Goal: Task Accomplishment & Management: Use online tool/utility

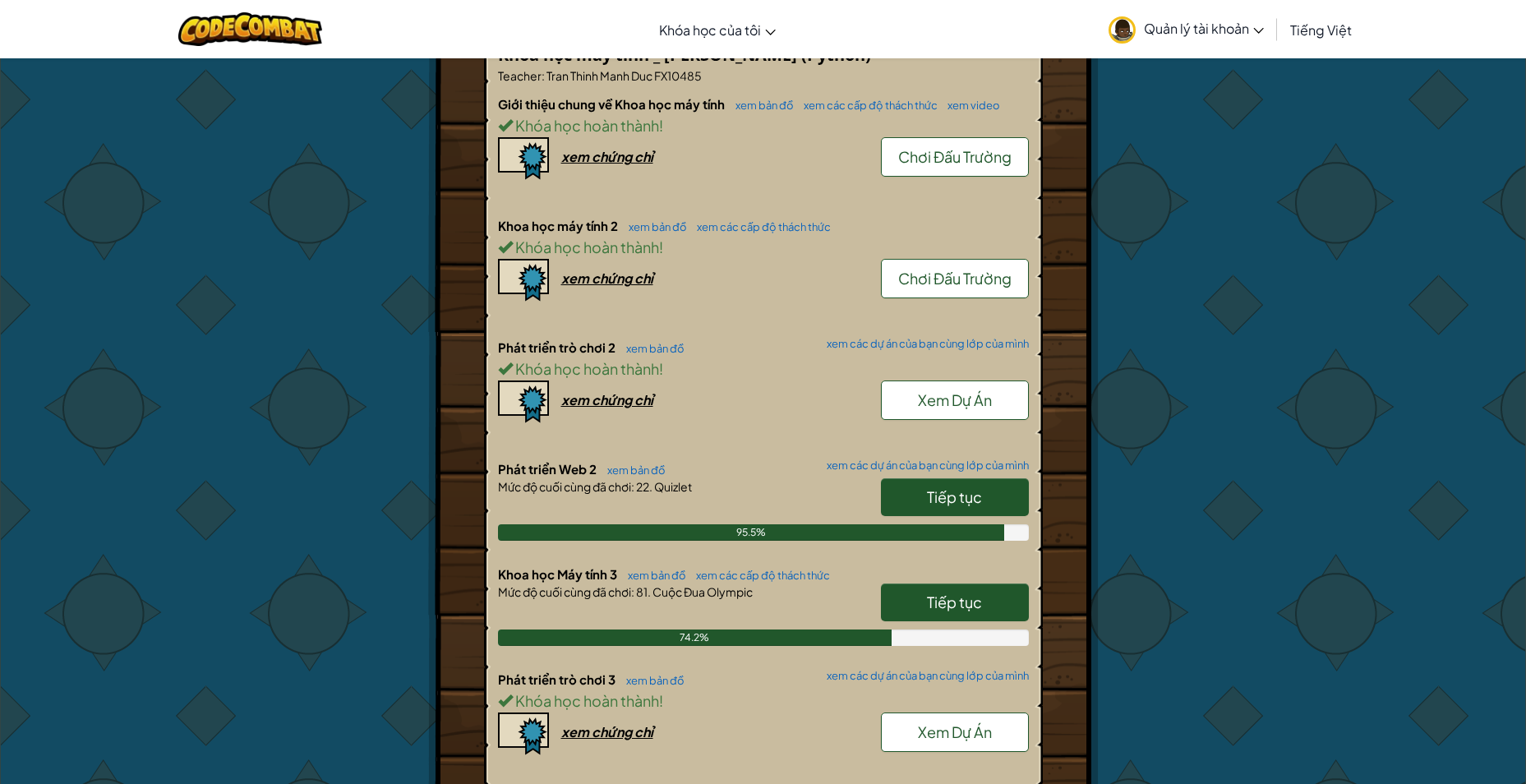
scroll to position [1068, 0]
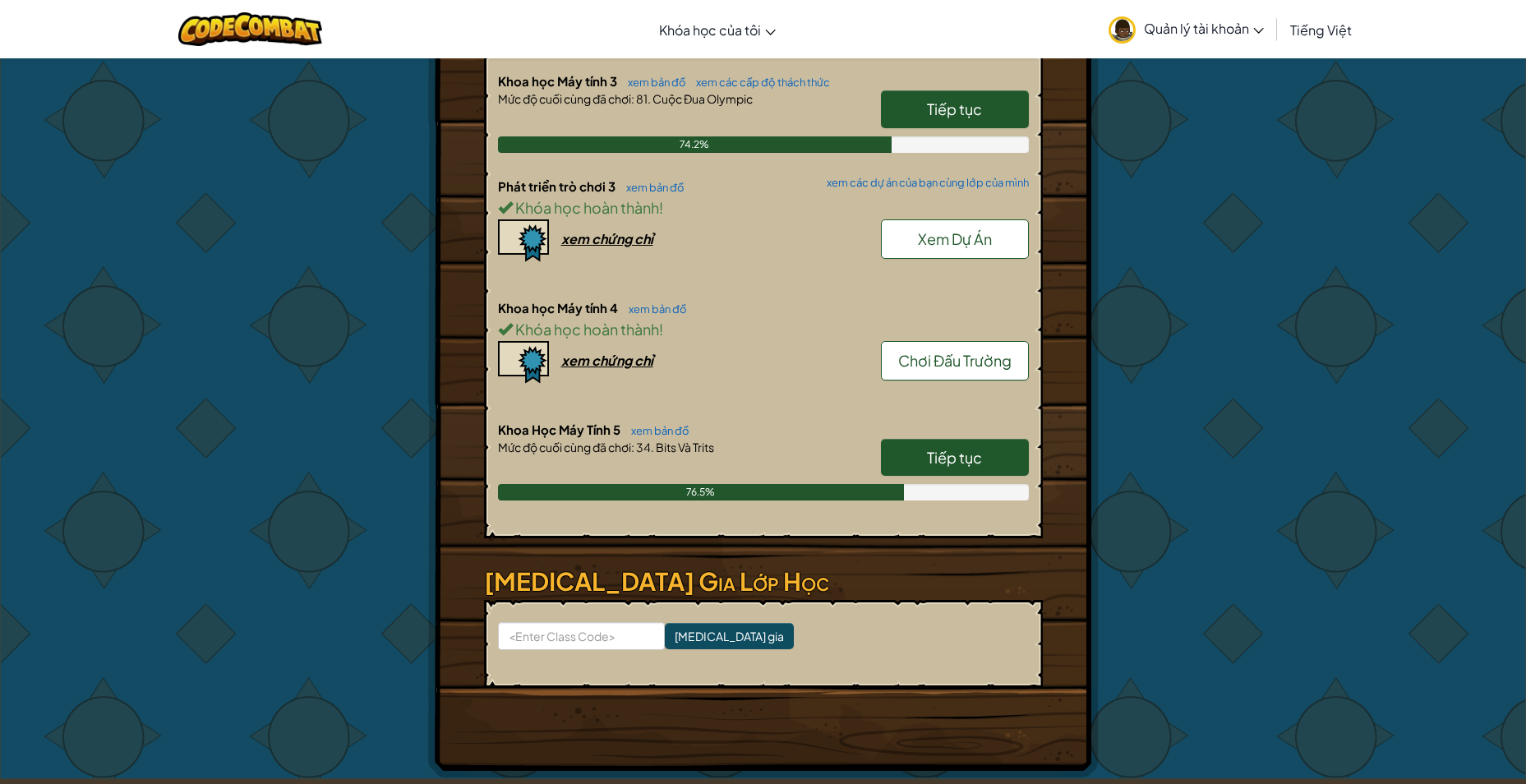
click at [995, 466] on link "Tiếp tục" at bounding box center [954, 457] width 148 height 38
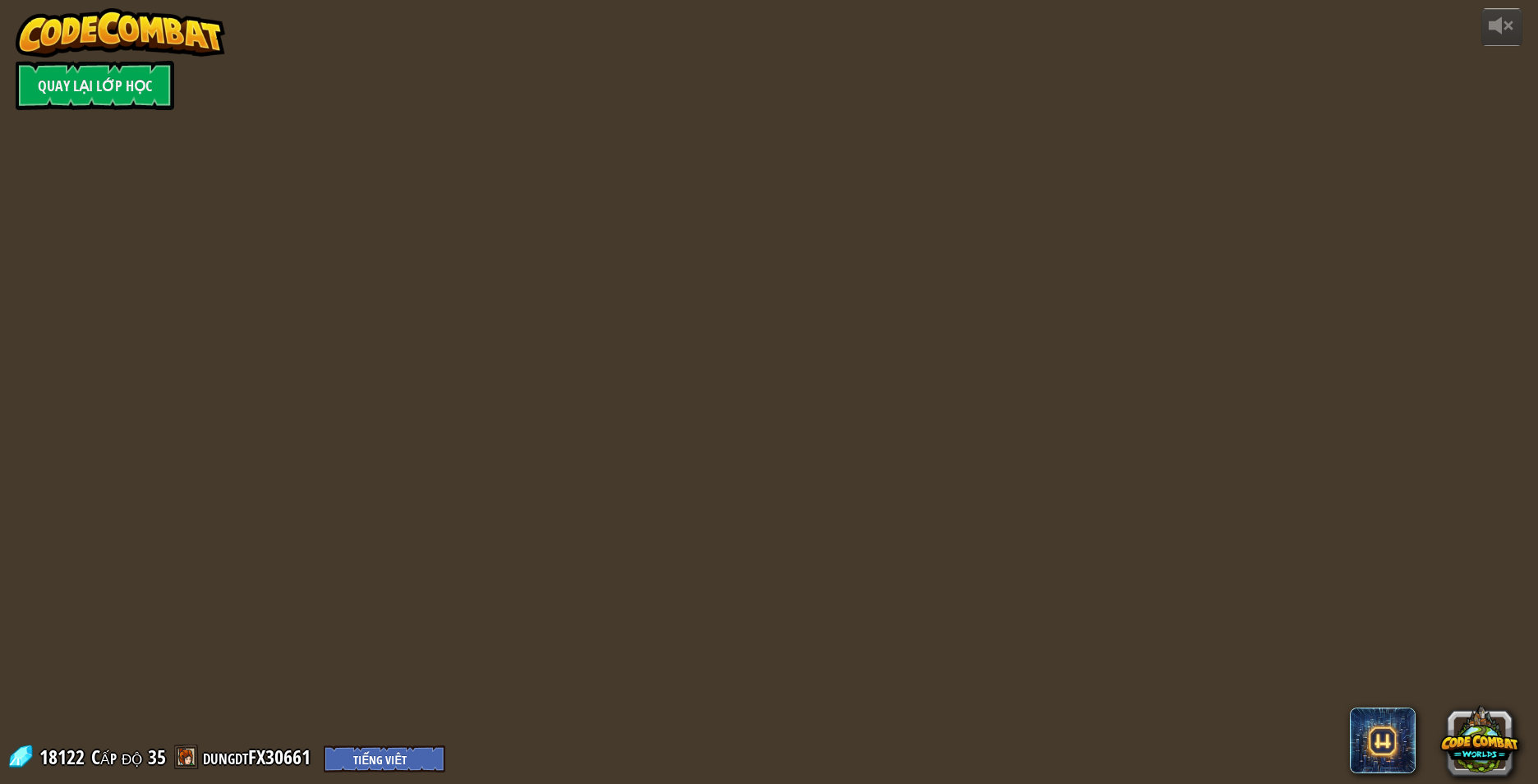
select select "vi"
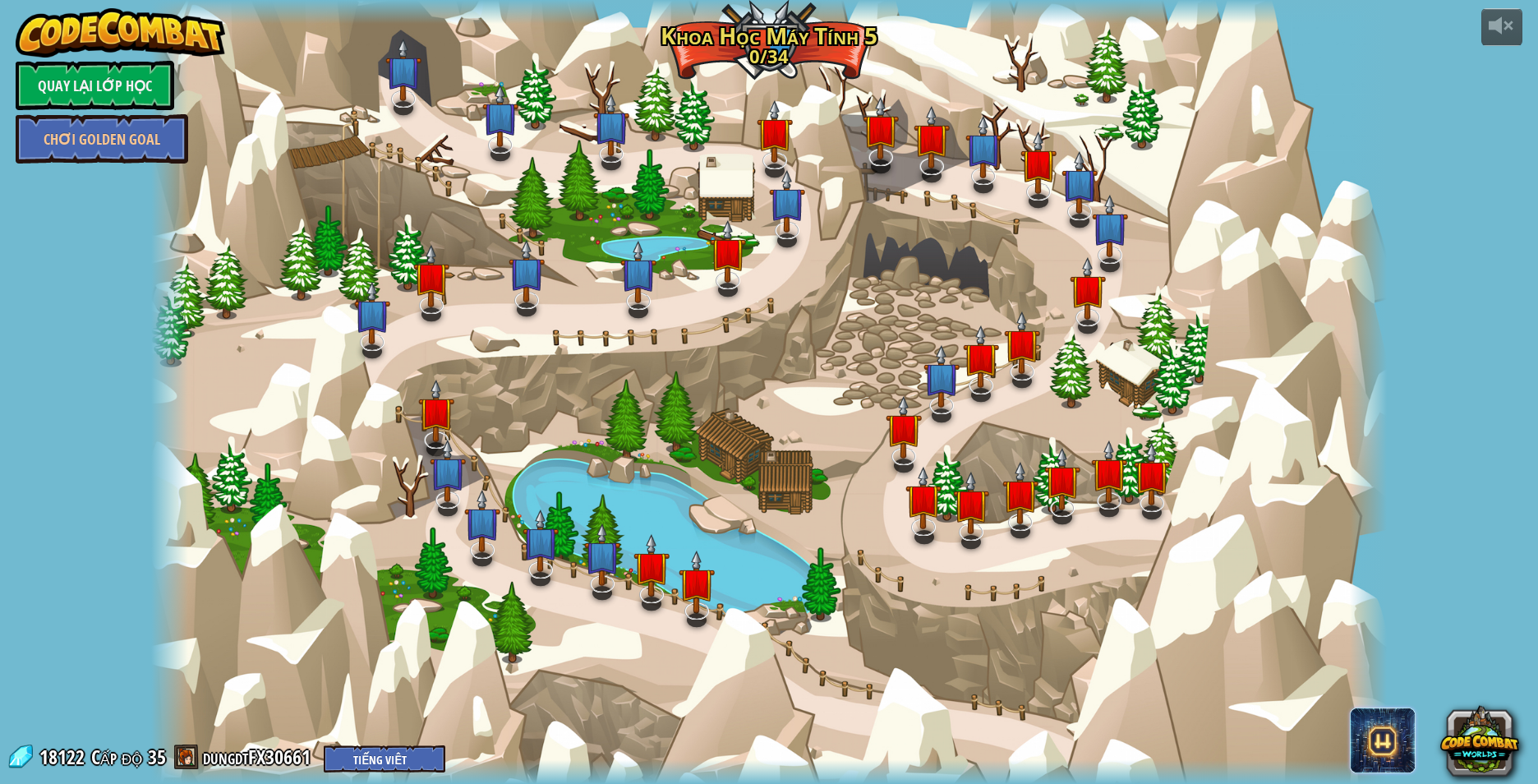
select select "vi"
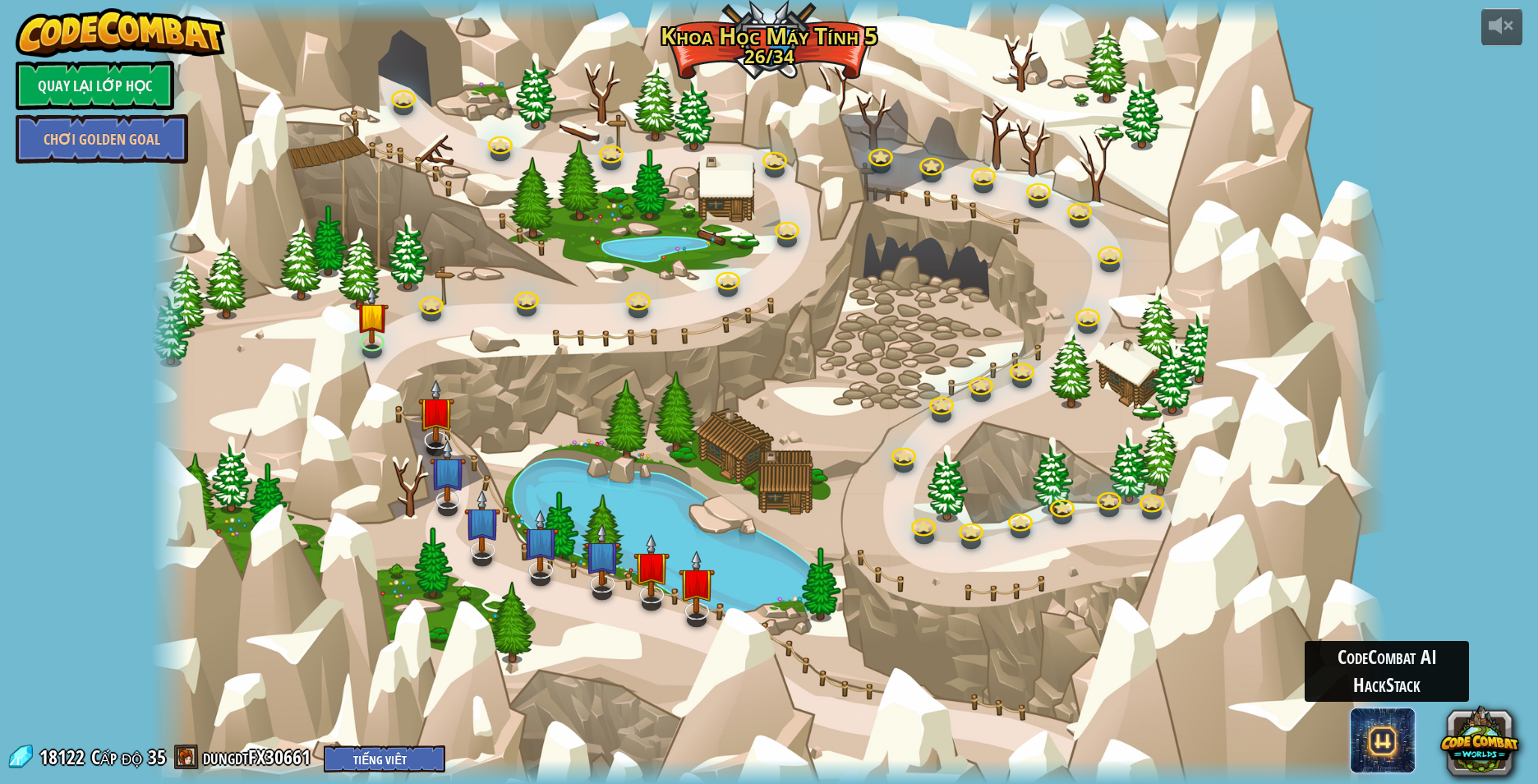
select select "vi"
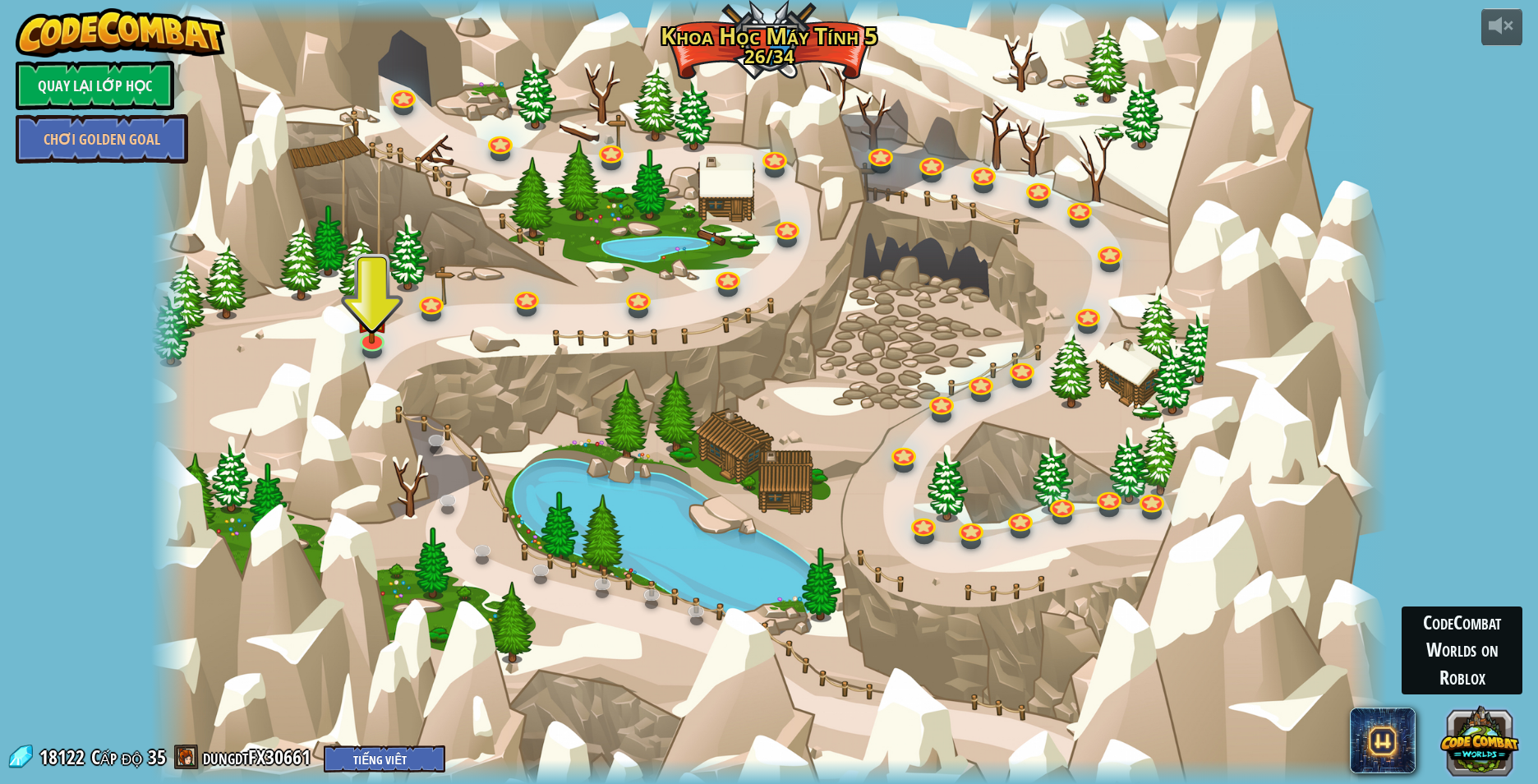
click at [1461, 744] on button at bounding box center [1480, 740] width 79 height 79
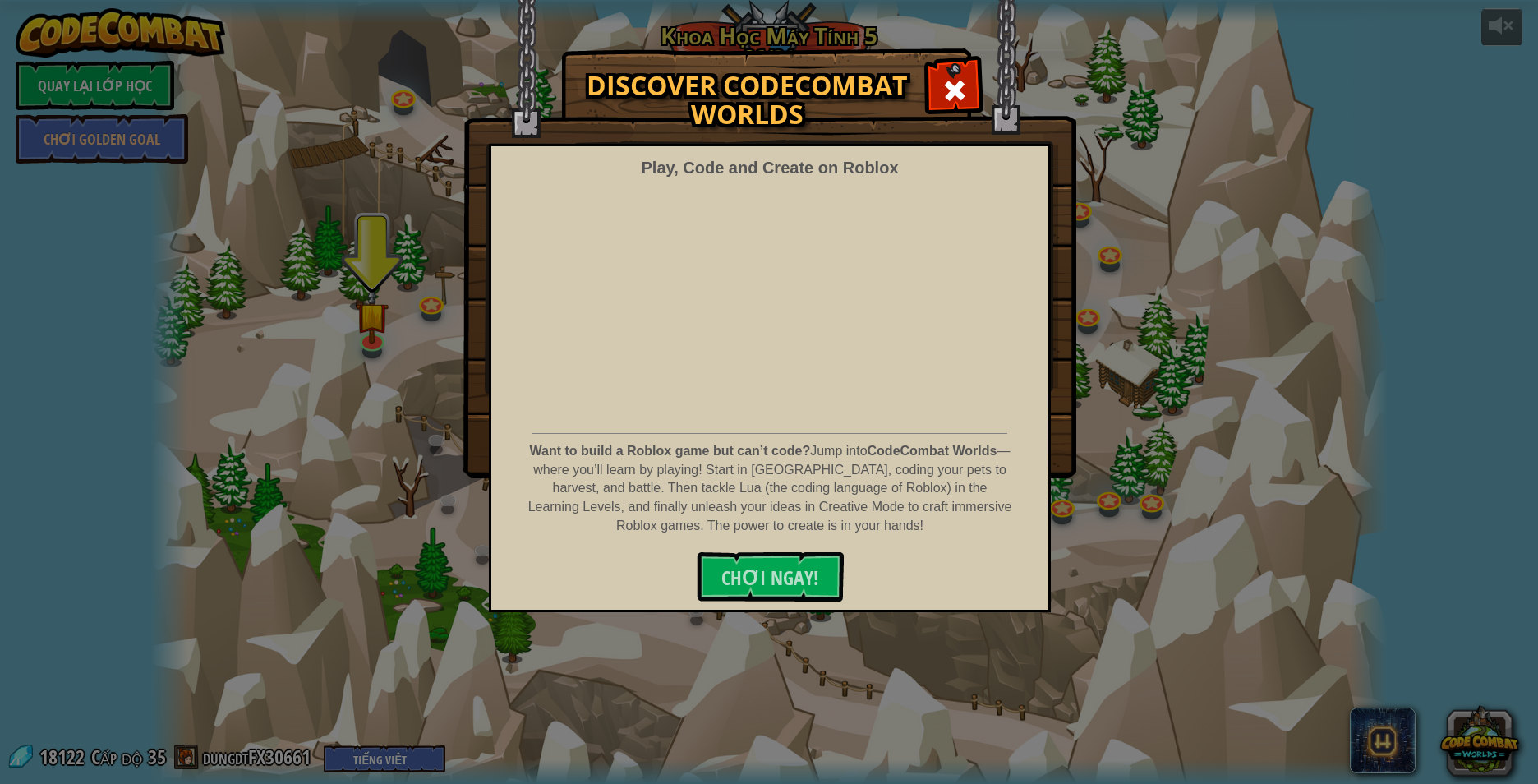
click at [929, 88] on img at bounding box center [769, 239] width 613 height 478
click at [939, 80] on div at bounding box center [954, 88] width 52 height 52
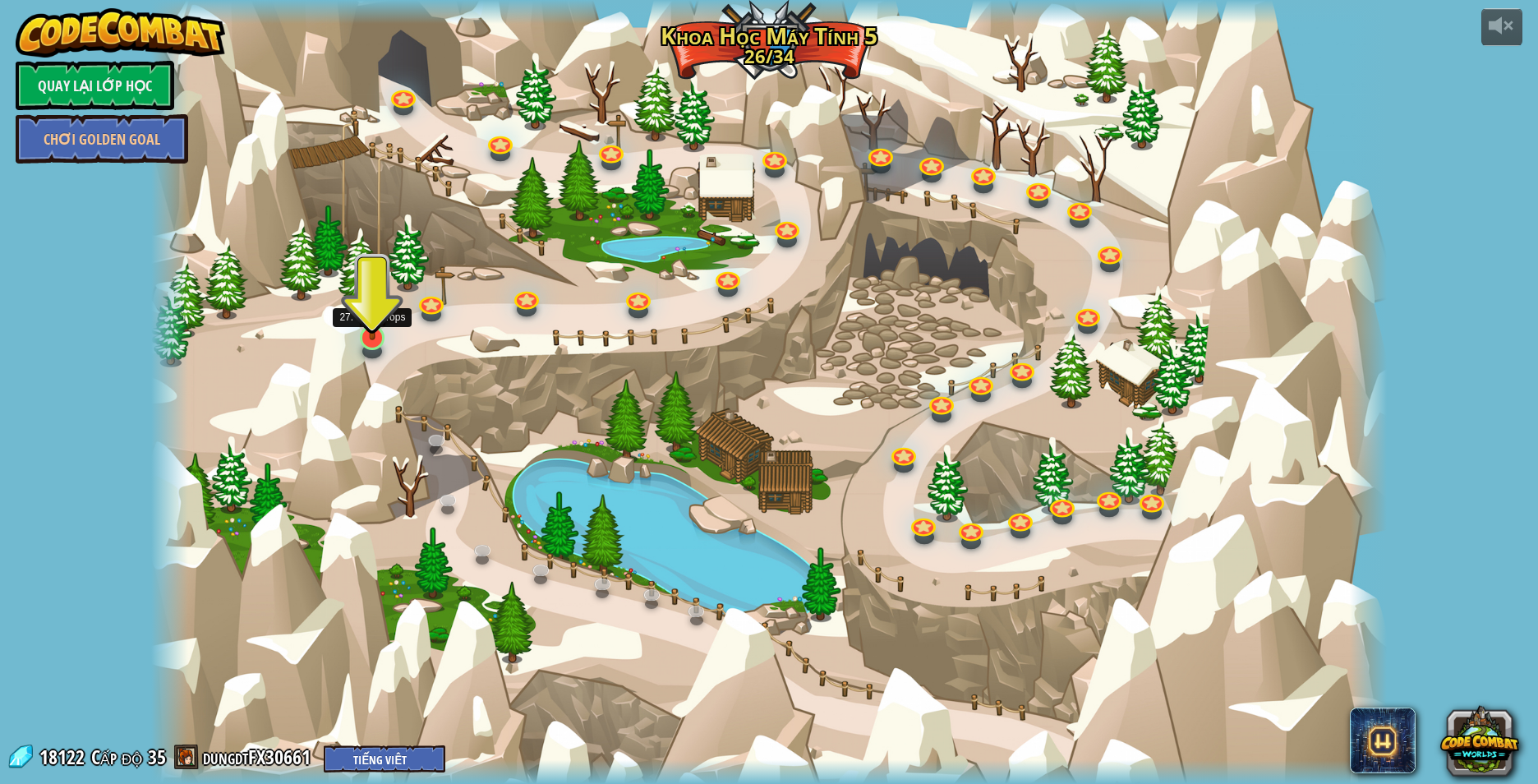
click at [368, 331] on img at bounding box center [372, 301] width 33 height 77
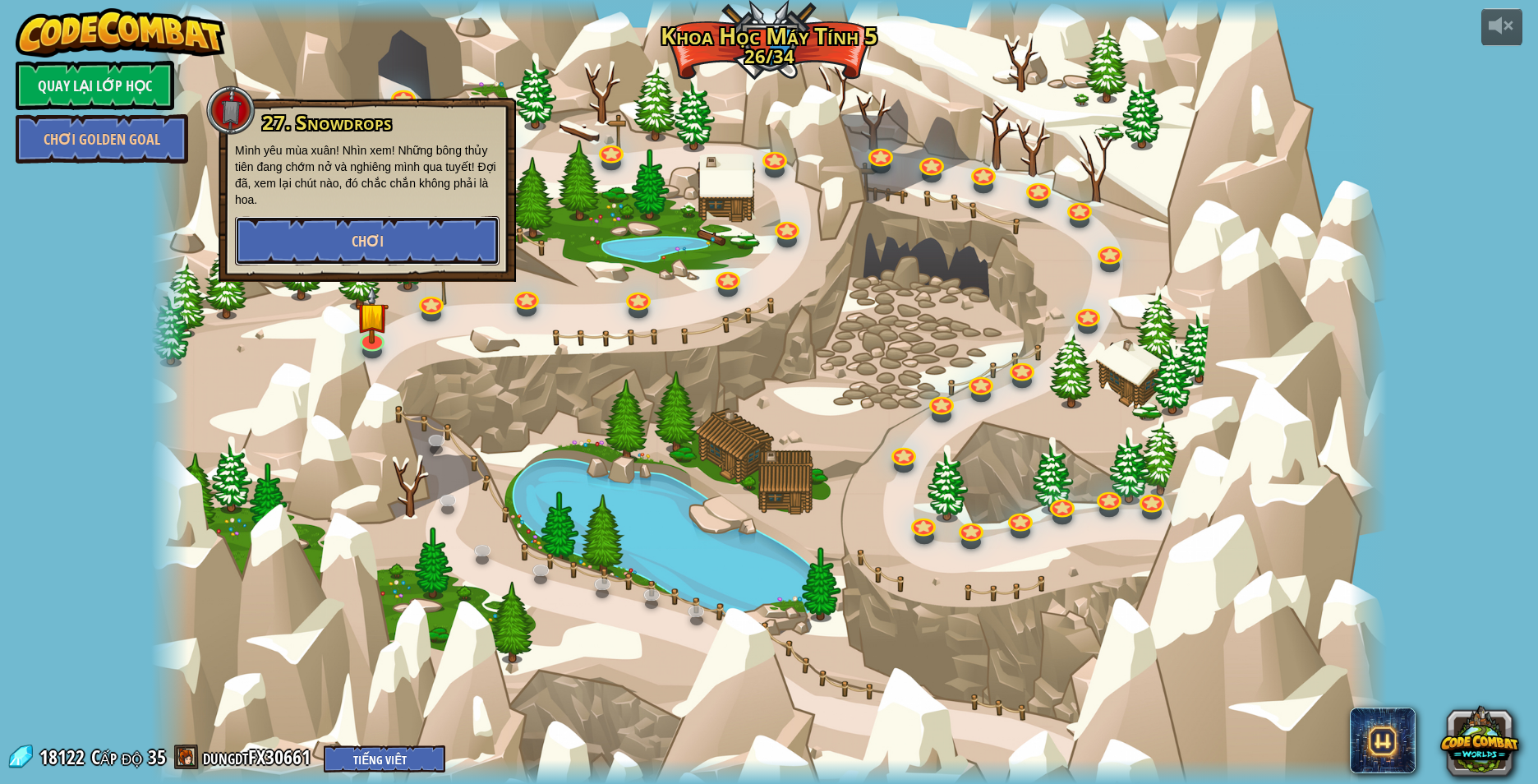
click at [422, 262] on button "Chơi" at bounding box center [367, 241] width 264 height 49
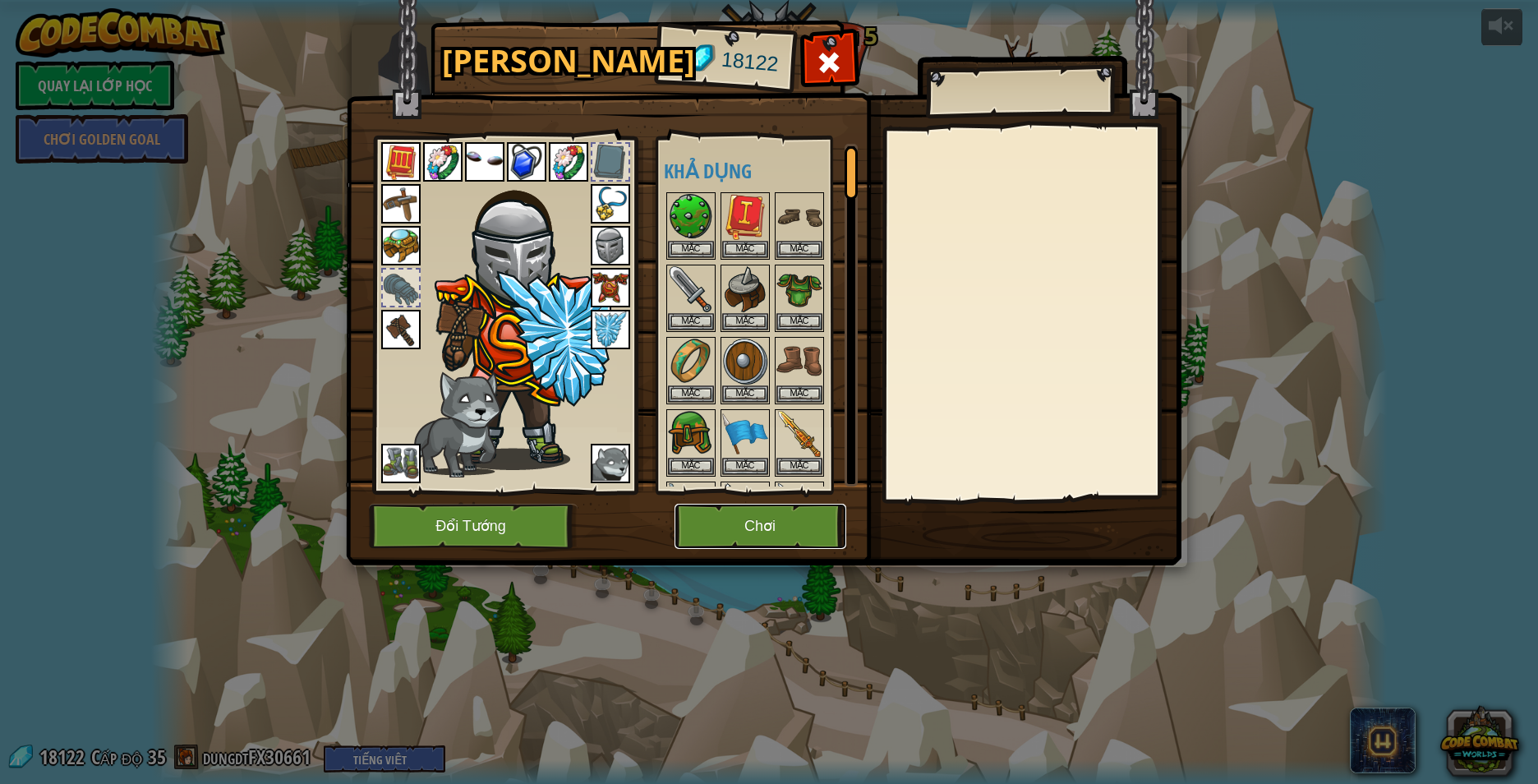
drag, startPoint x: 792, startPoint y: 542, endPoint x: 783, endPoint y: 546, distance: 9.8
click at [783, 546] on button "Chơi" at bounding box center [761, 526] width 172 height 46
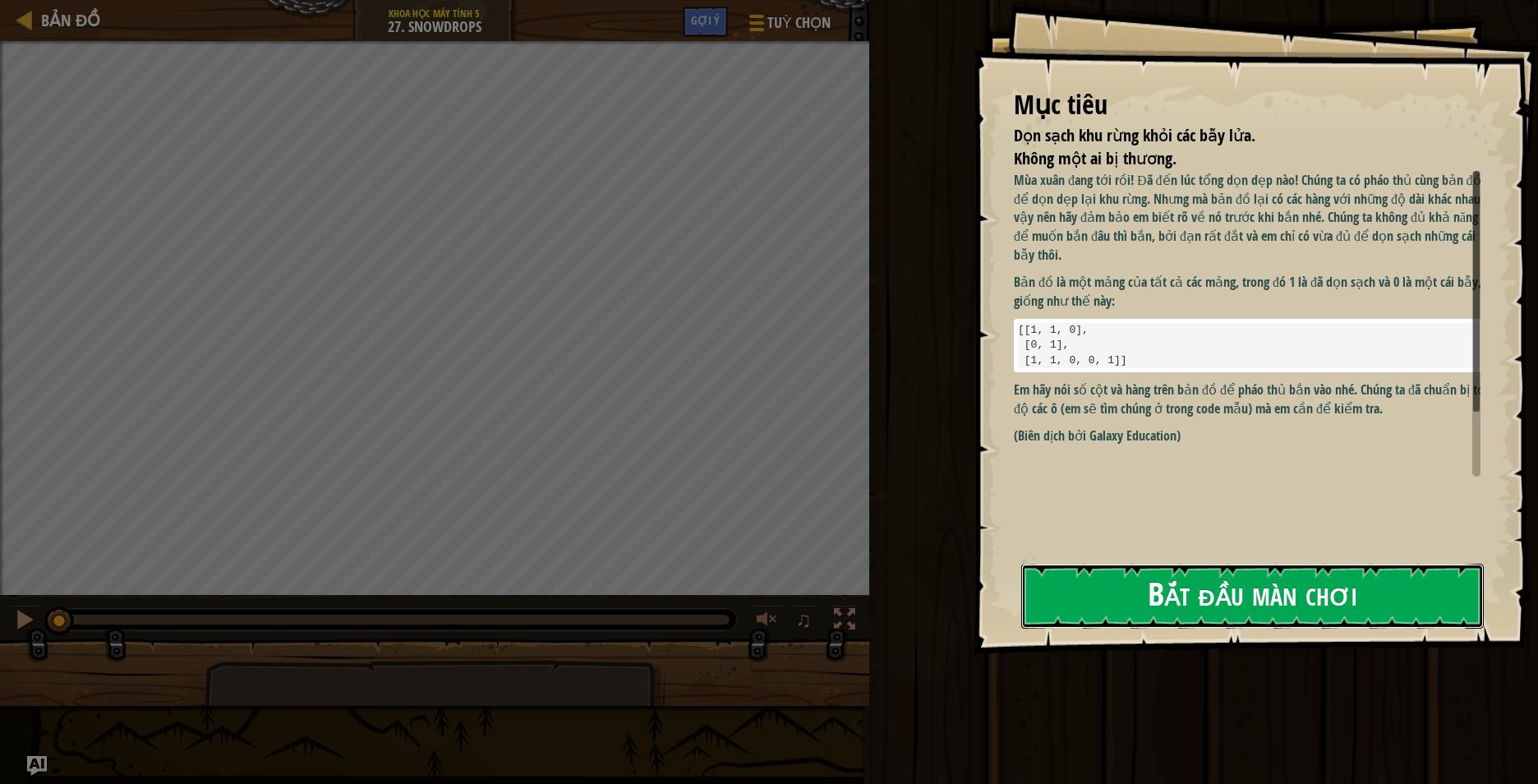
click at [1051, 606] on button "Bắt đầu màn chơi" at bounding box center [1253, 596] width 463 height 65
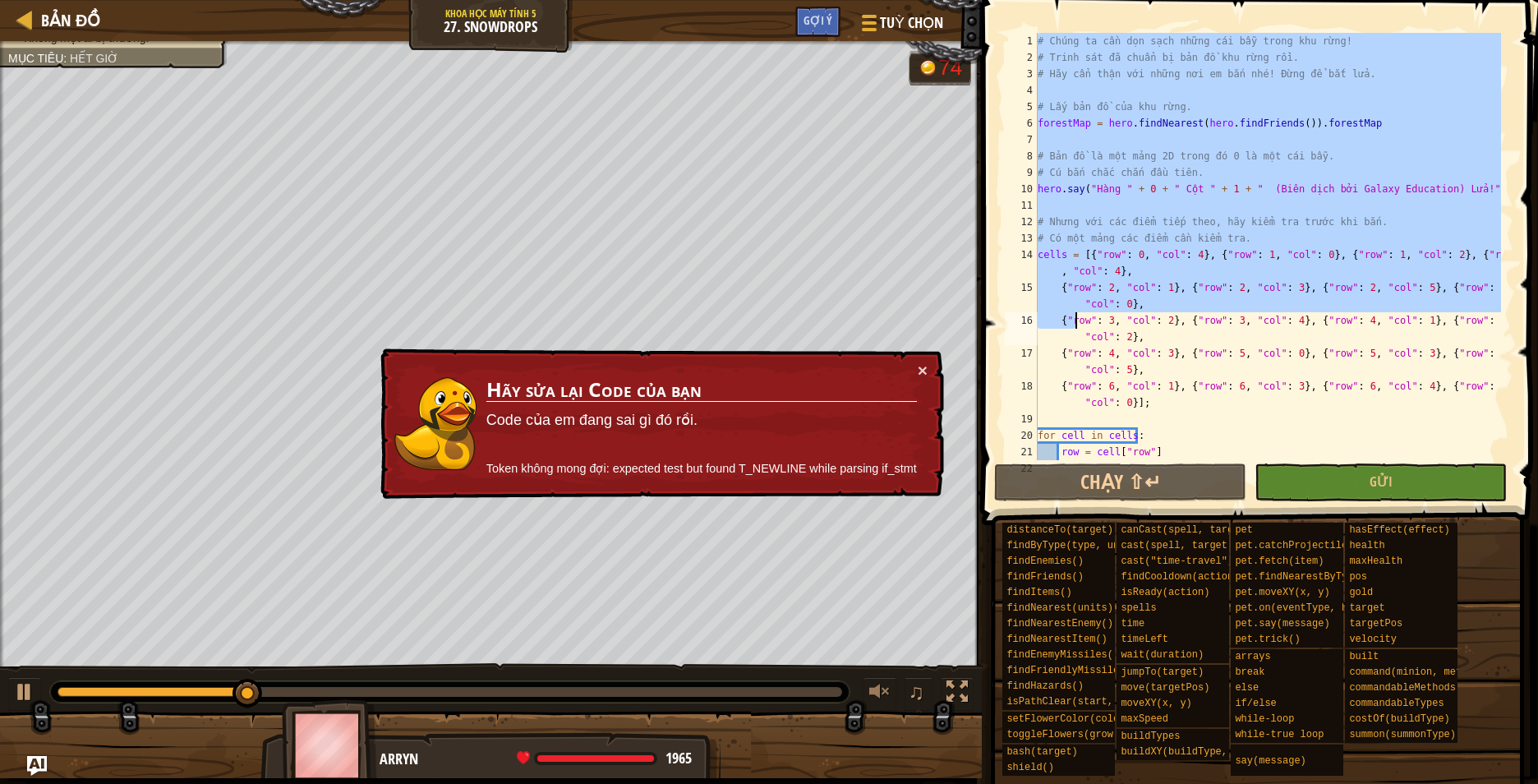
scroll to position [148, 0]
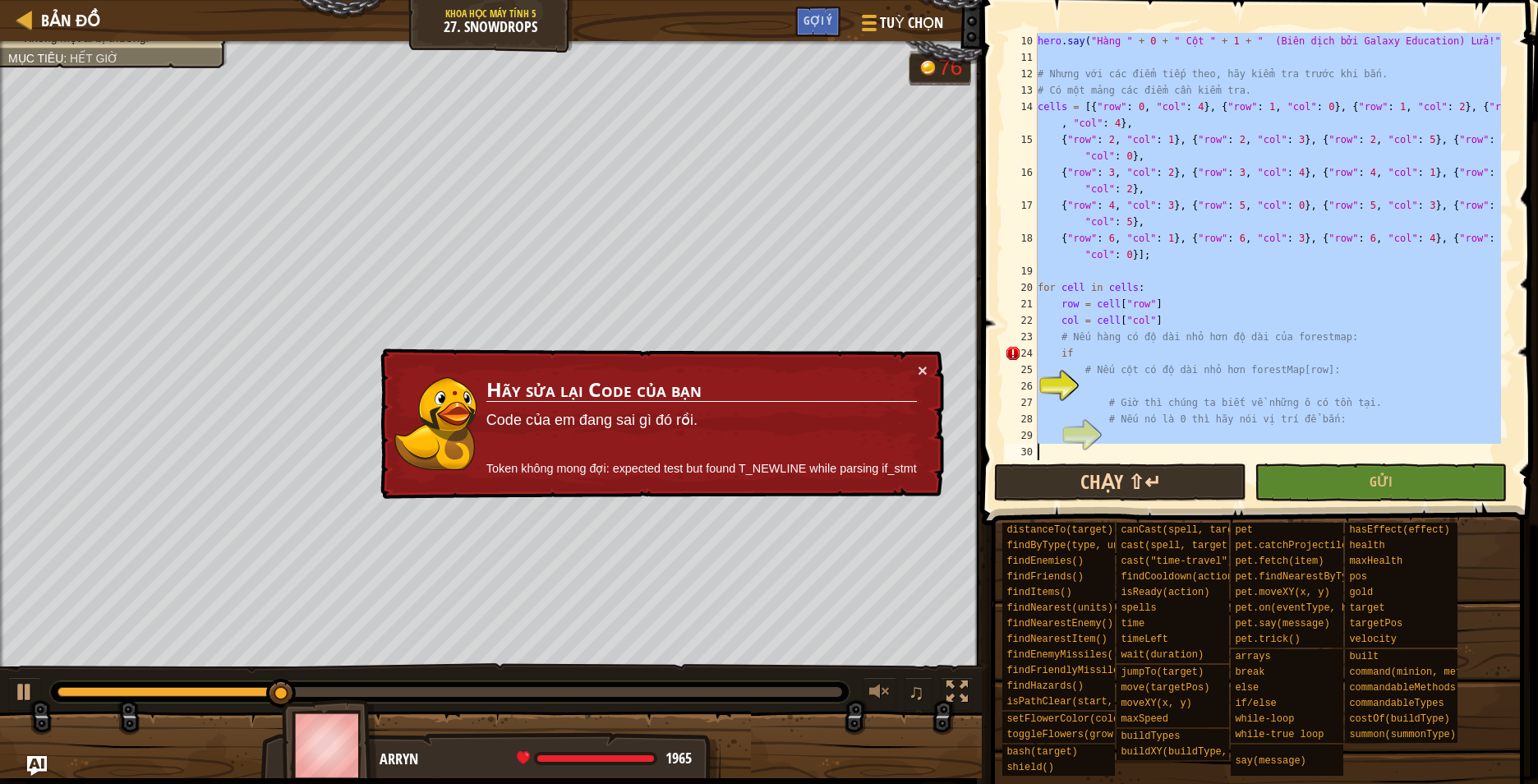
drag, startPoint x: 1040, startPoint y: 45, endPoint x: 1099, endPoint y: 464, distance: 423.1
click at [1099, 464] on div "10 11 12 13 14 15 16 17 18 19 20 21 22 23 24 25 26 27 28 29 30 hero . say ( "Hà…" at bounding box center [1257, 294] width 561 height 573
click at [1101, 293] on div "hero . say ( "Hàng " + 0 + " Cột " + 1 + " (Biên dịch bởi Galaxy Education) Lửa…" at bounding box center [1268, 247] width 467 height 427
type textarea "for cell in cells:"
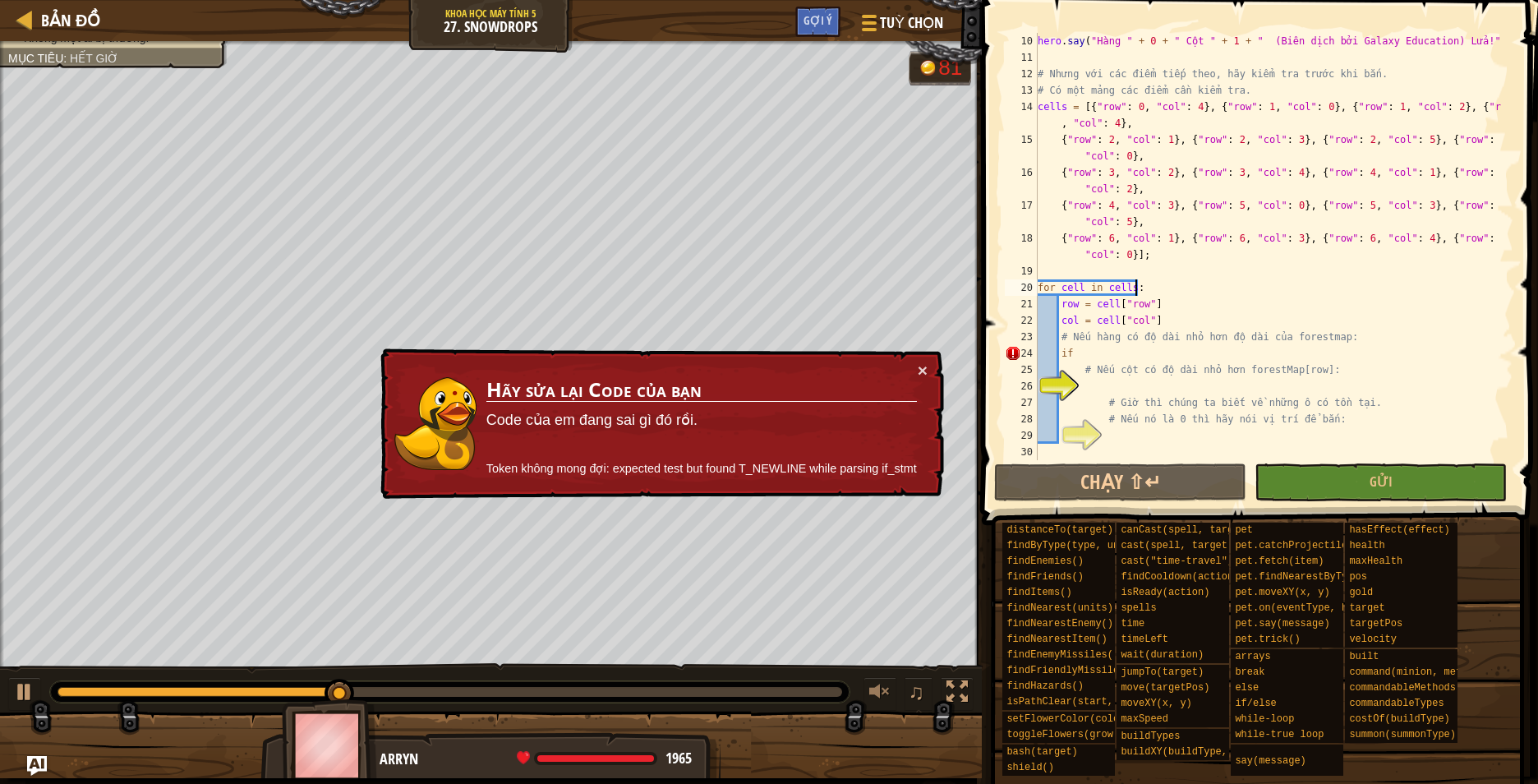
click at [1140, 284] on div "hero . say ( "Hàng " + 0 + " Cột " + 1 + " (Biên dịch bởi Galaxy Education) Lửa…" at bounding box center [1268, 263] width 467 height 460
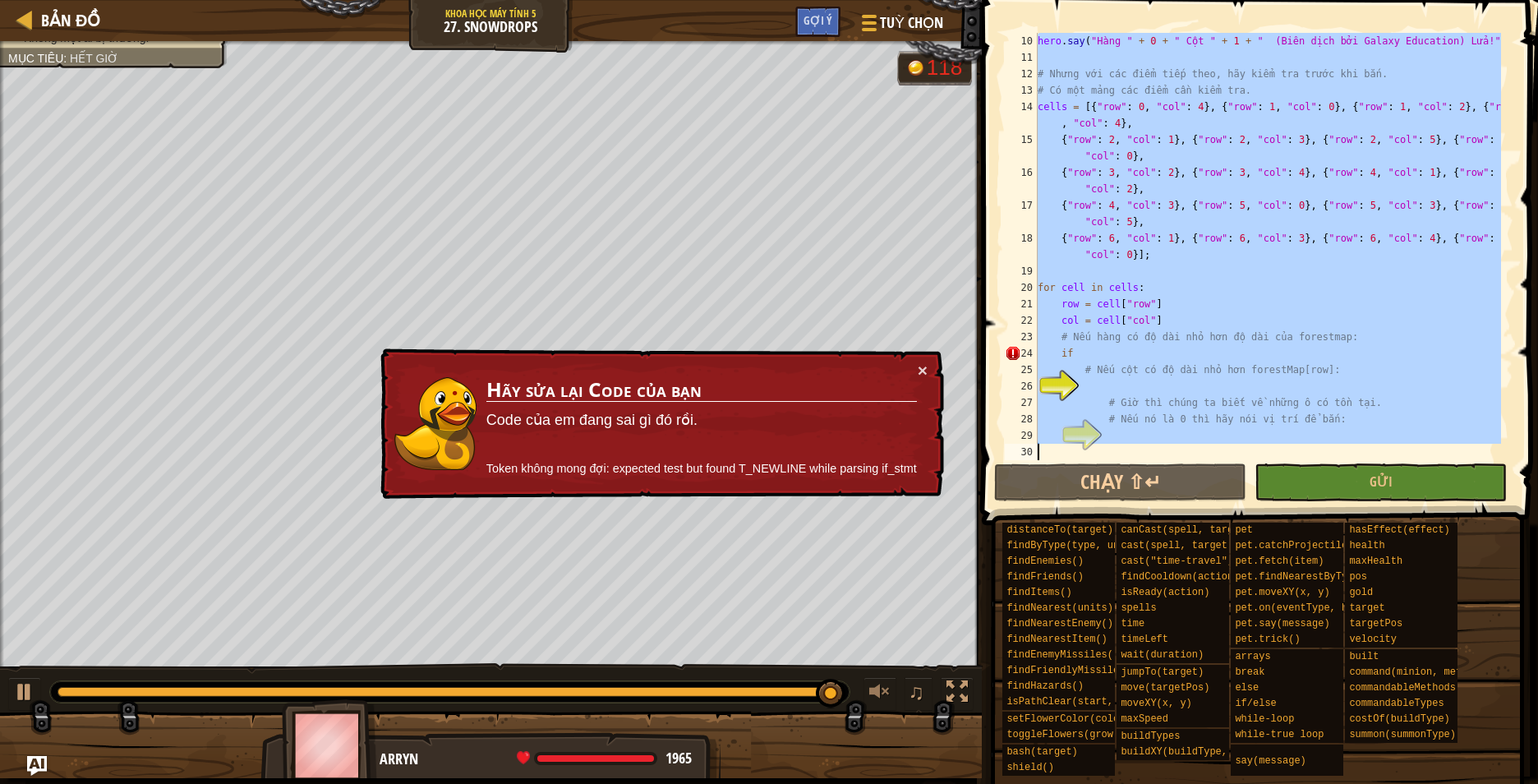
drag, startPoint x: 1039, startPoint y: 37, endPoint x: 1211, endPoint y: 517, distance: 509.9
click at [1211, 517] on div "Gợi ý for cell in cells: [PHONE_NUMBER] [PHONE_NUMBER] [PHONE_NUMBER] 28 29 30 …" at bounding box center [1257, 388] width 561 height 775
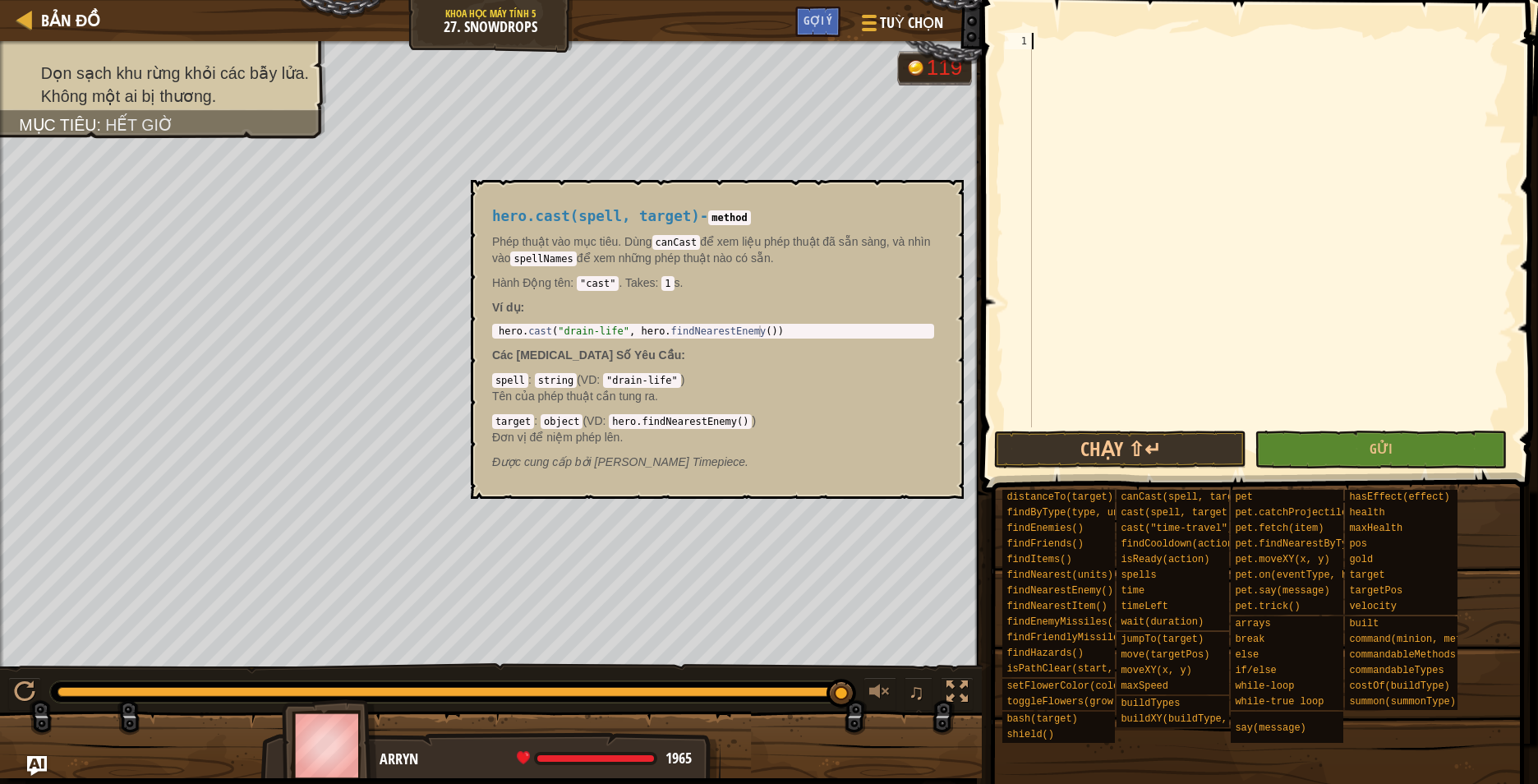
paste textarea "hero.say("Hàng " + row + " Cột " + col + " Lửa!")"
type textarea "hero.say("Hàng " + row + " Cột " + col + " Lửa!")"
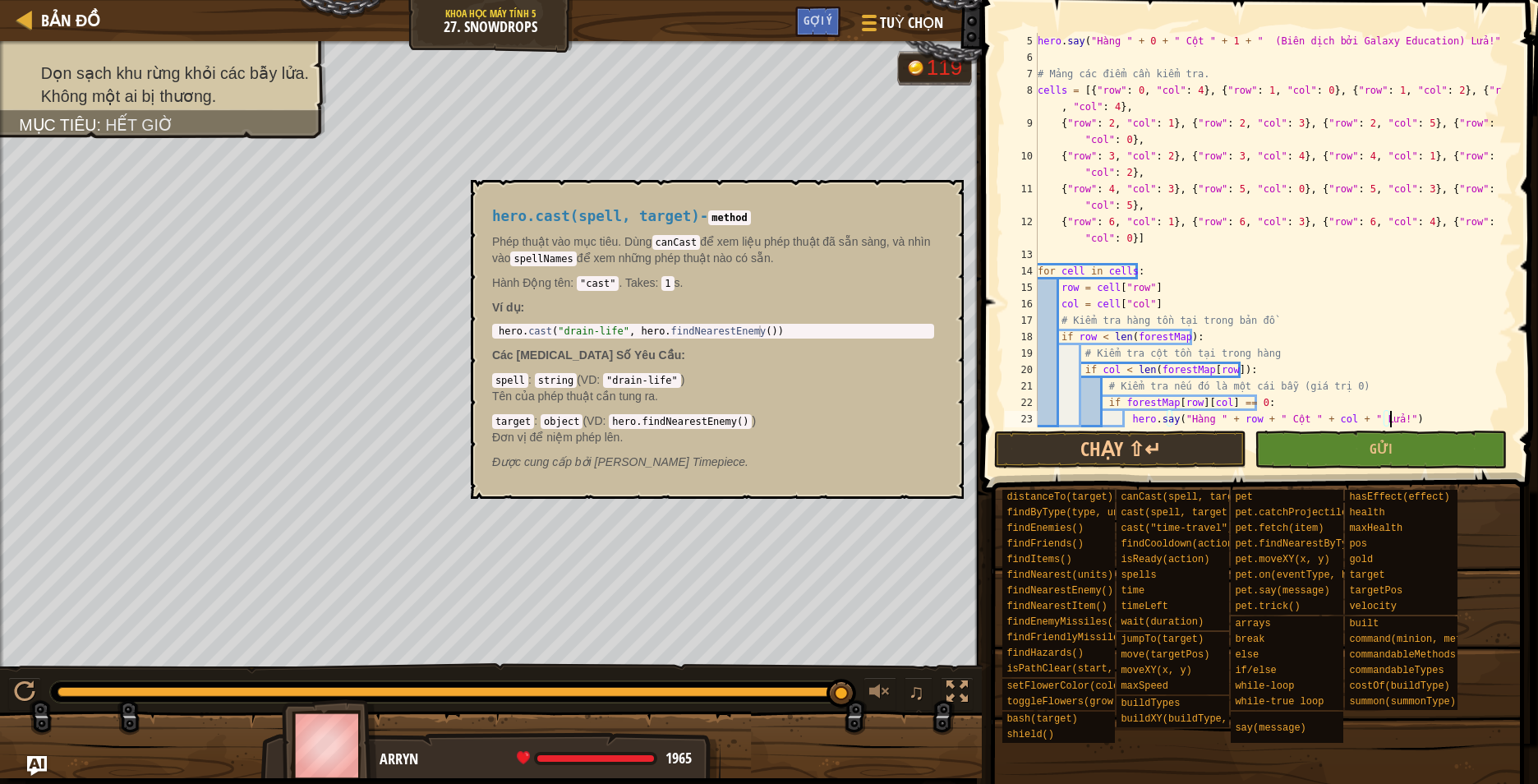
scroll to position [49, 0]
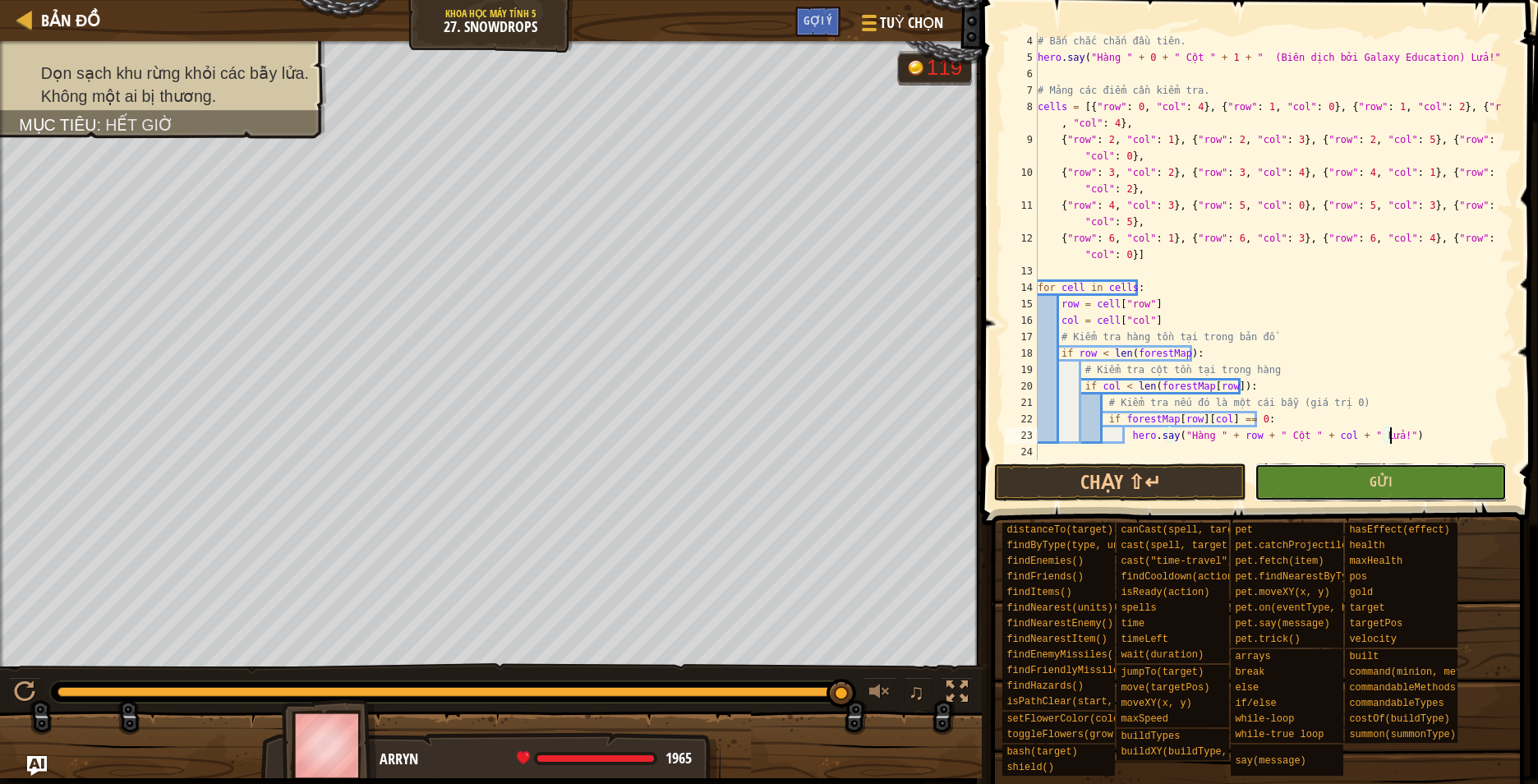
click at [1325, 477] on button "Gửi" at bounding box center [1381, 481] width 252 height 38
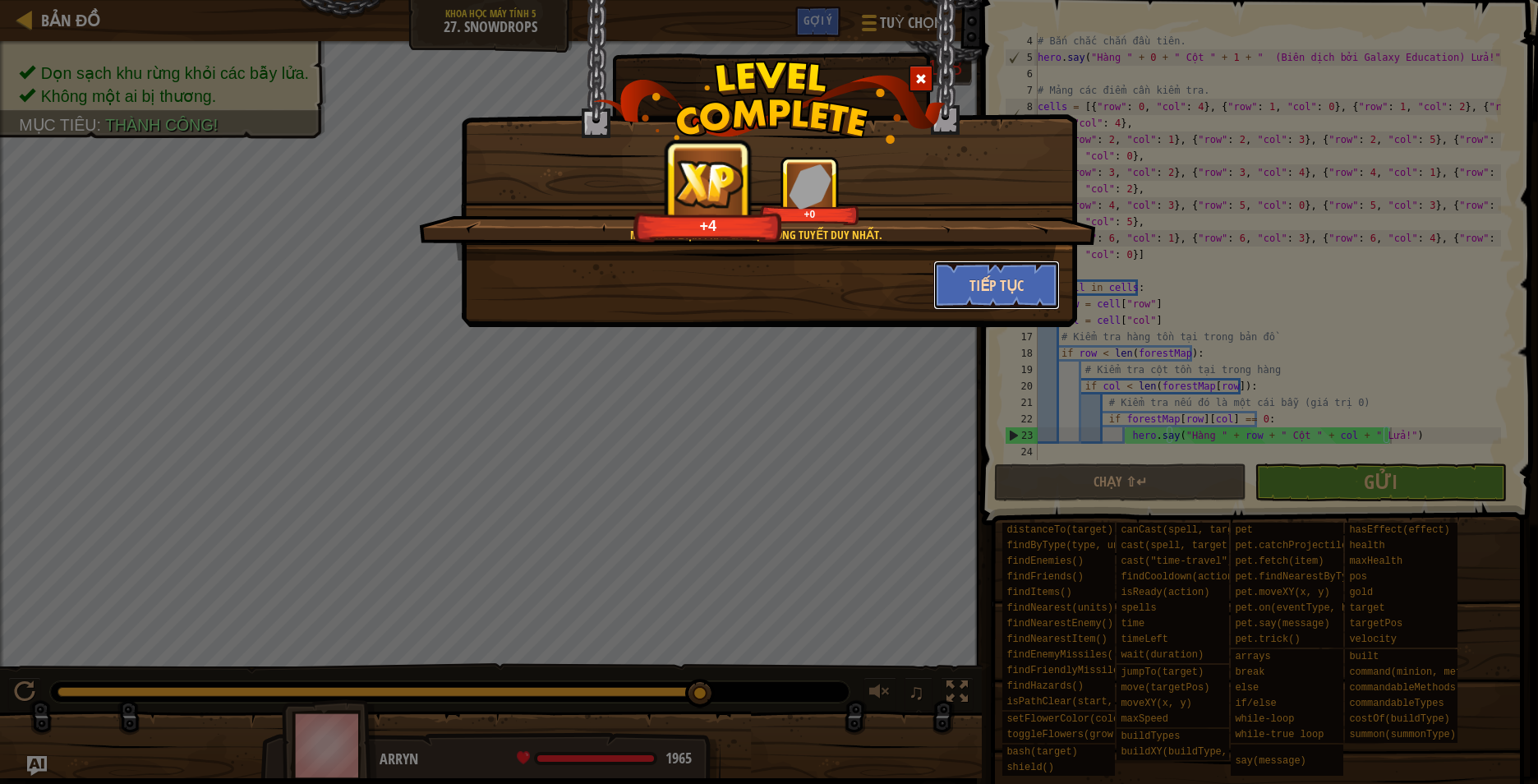
click at [984, 290] on button "Tiếp tục" at bounding box center [997, 285] width 128 height 49
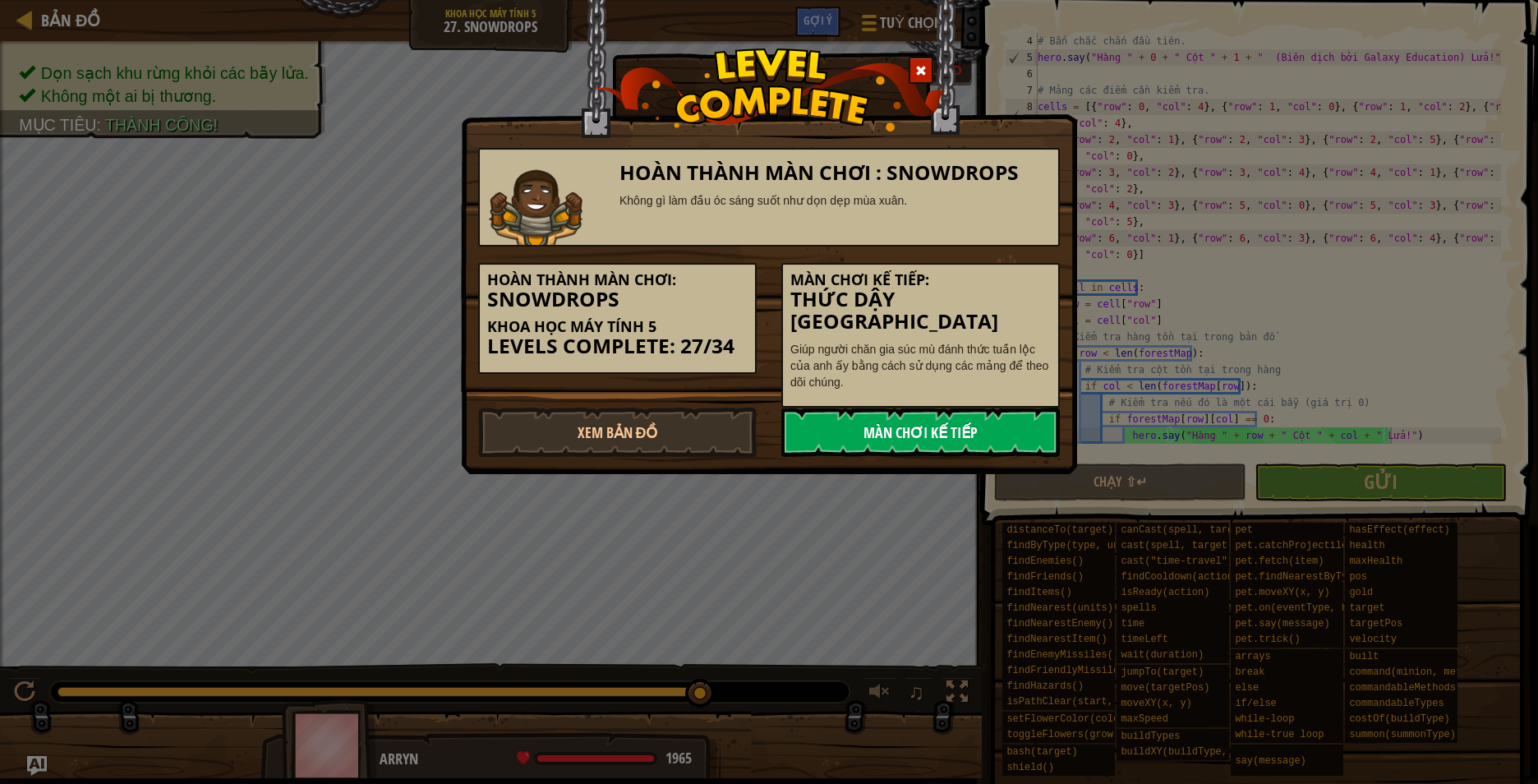
click at [934, 410] on link "Màn chơi kế tiếp" at bounding box center [921, 432] width 278 height 49
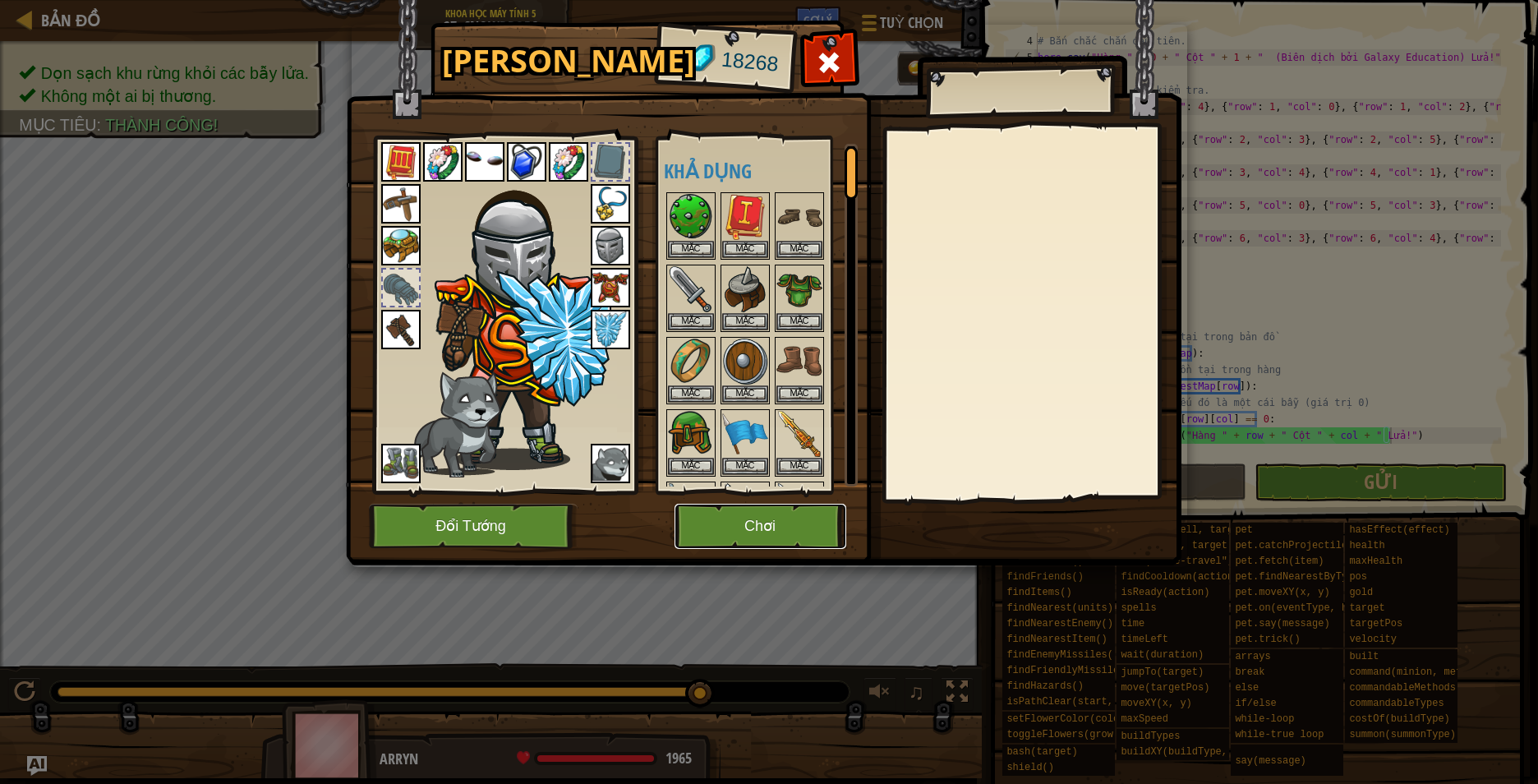
click at [738, 517] on button "Chơi" at bounding box center [761, 526] width 172 height 46
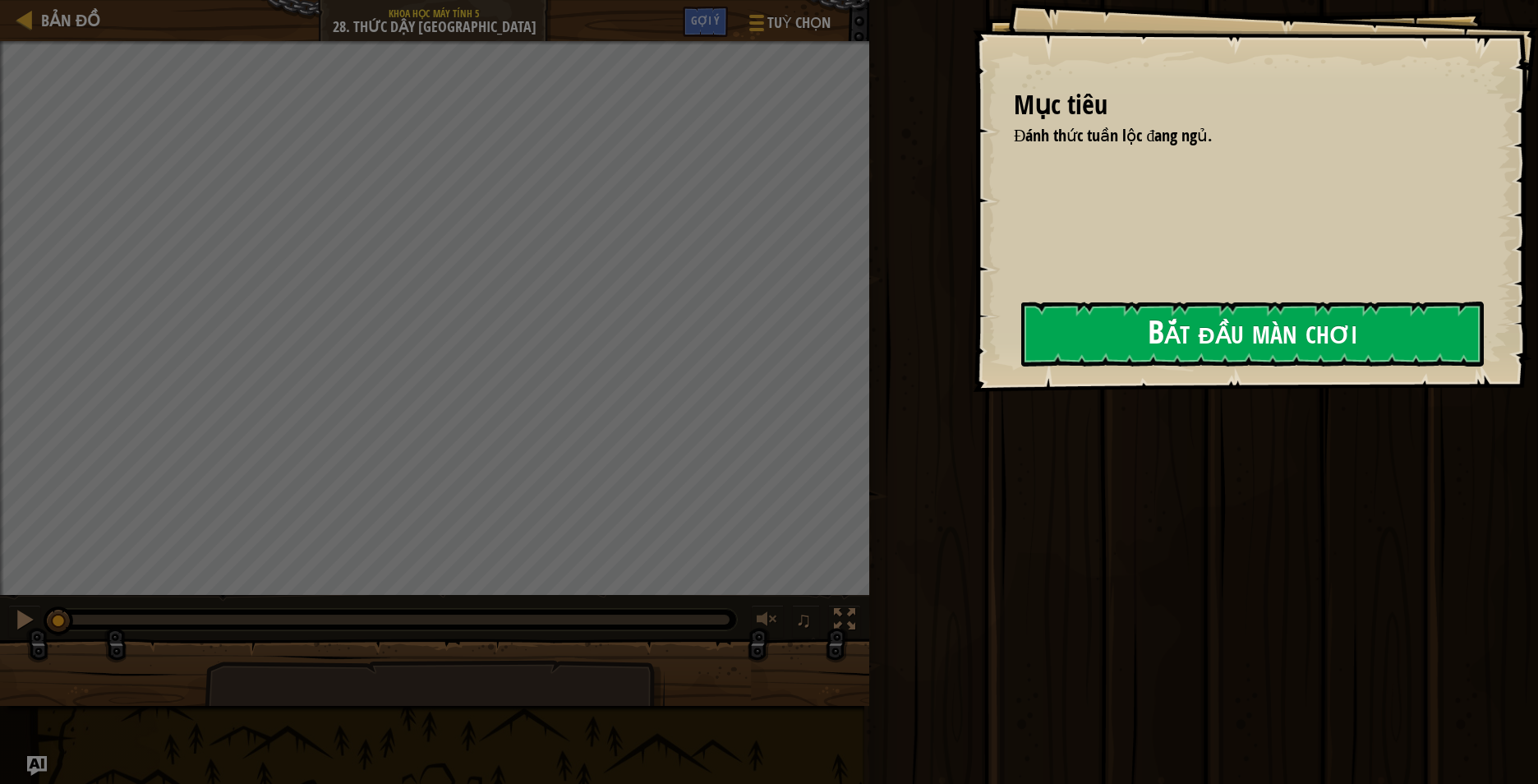
click at [1022, 347] on button "Bắt đầu màn chơi" at bounding box center [1253, 334] width 463 height 65
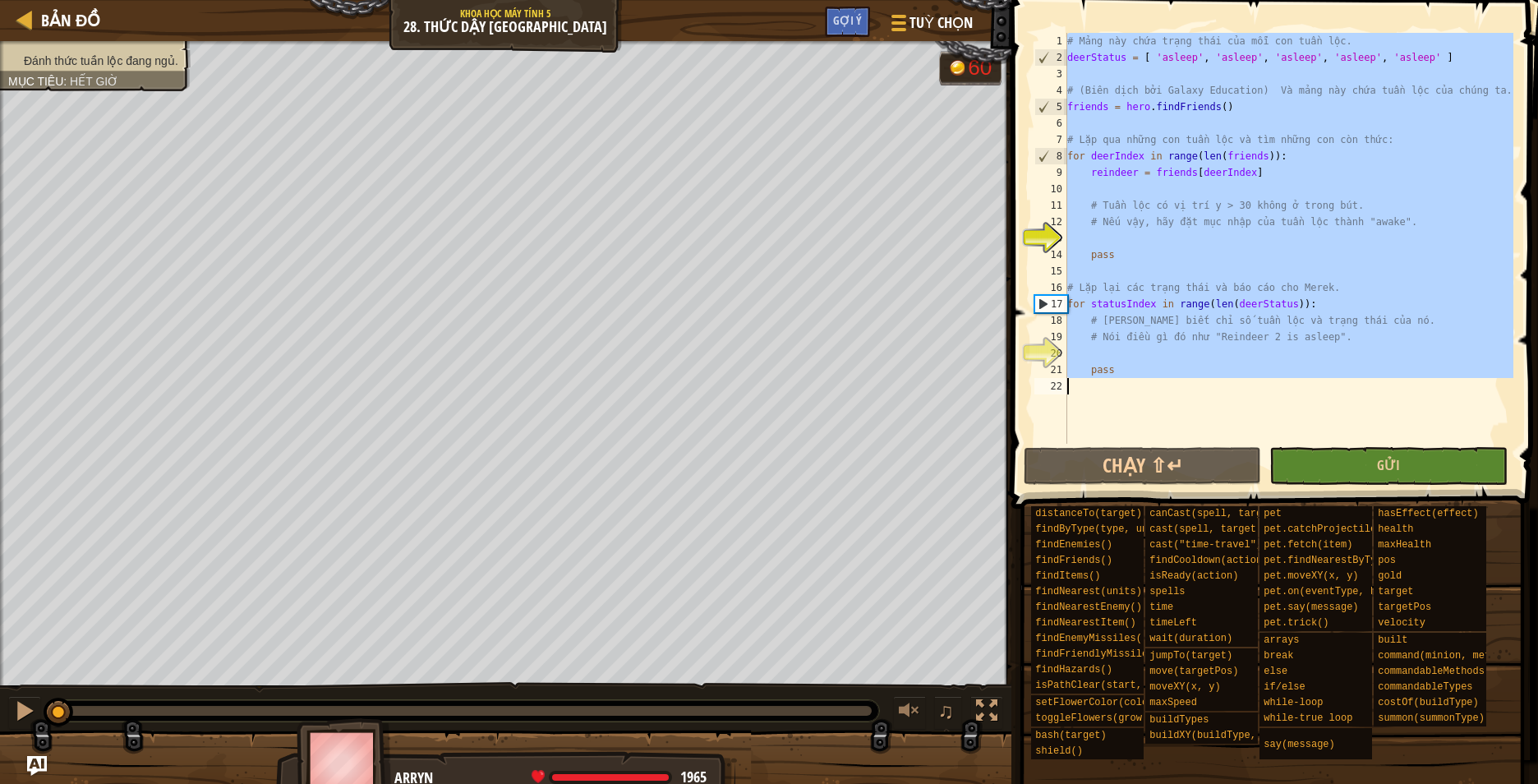
drag, startPoint x: 1067, startPoint y: 36, endPoint x: 1373, endPoint y: 463, distance: 525.3
click at [1373, 463] on div "1 2 3 4 5 6 7 8 9 10 11 12 13 14 15 16 17 18 19 20 21 22 # Mảng này chứa trạng …" at bounding box center [1272, 286] width 531 height 557
type textarea "pass"
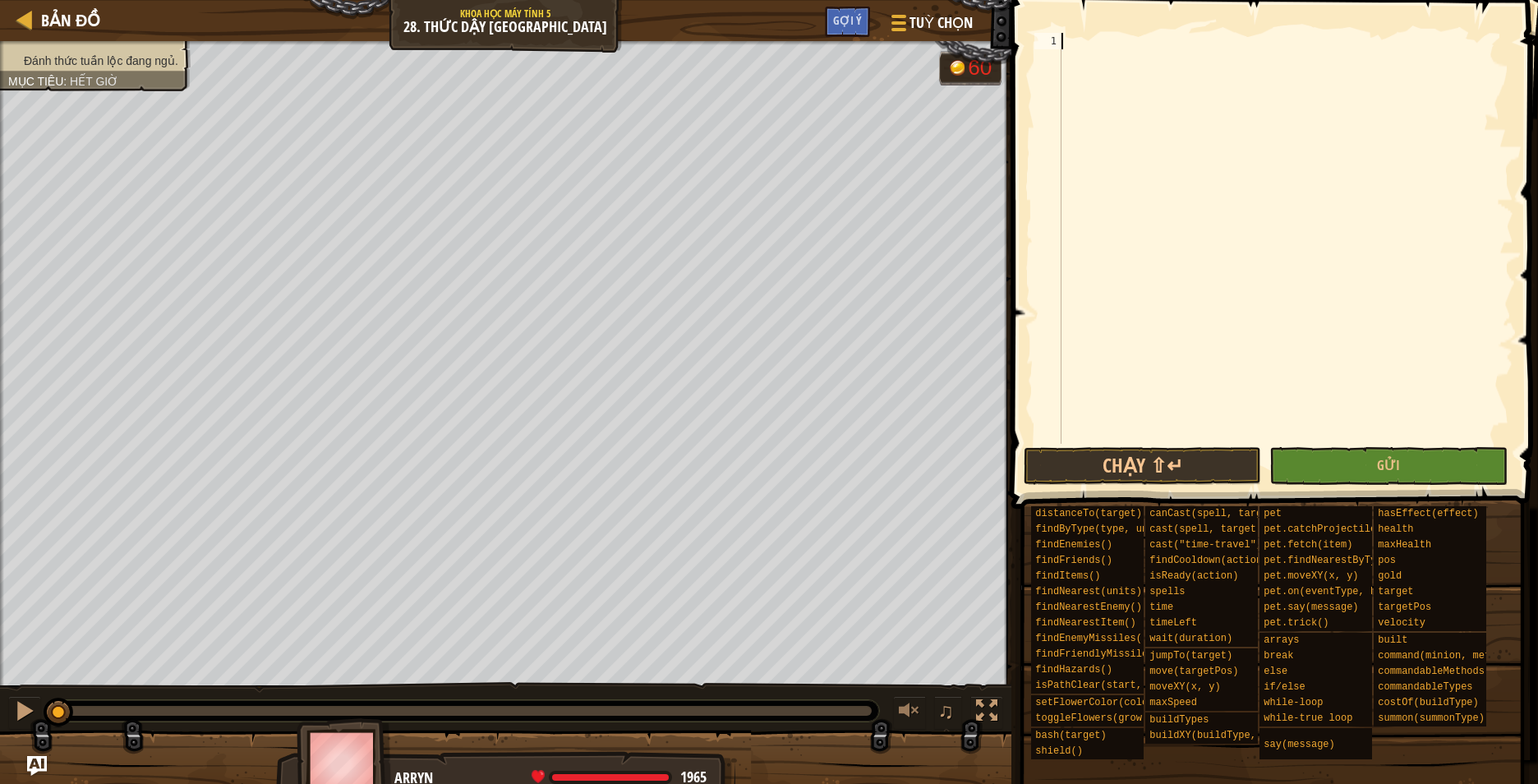
paste textarea "hero.say("Reindeer " + str(statusIndex) + " is " + status)"
type textarea "hero.say("Reindeer " + str(statusIndex) + " is " + status)"
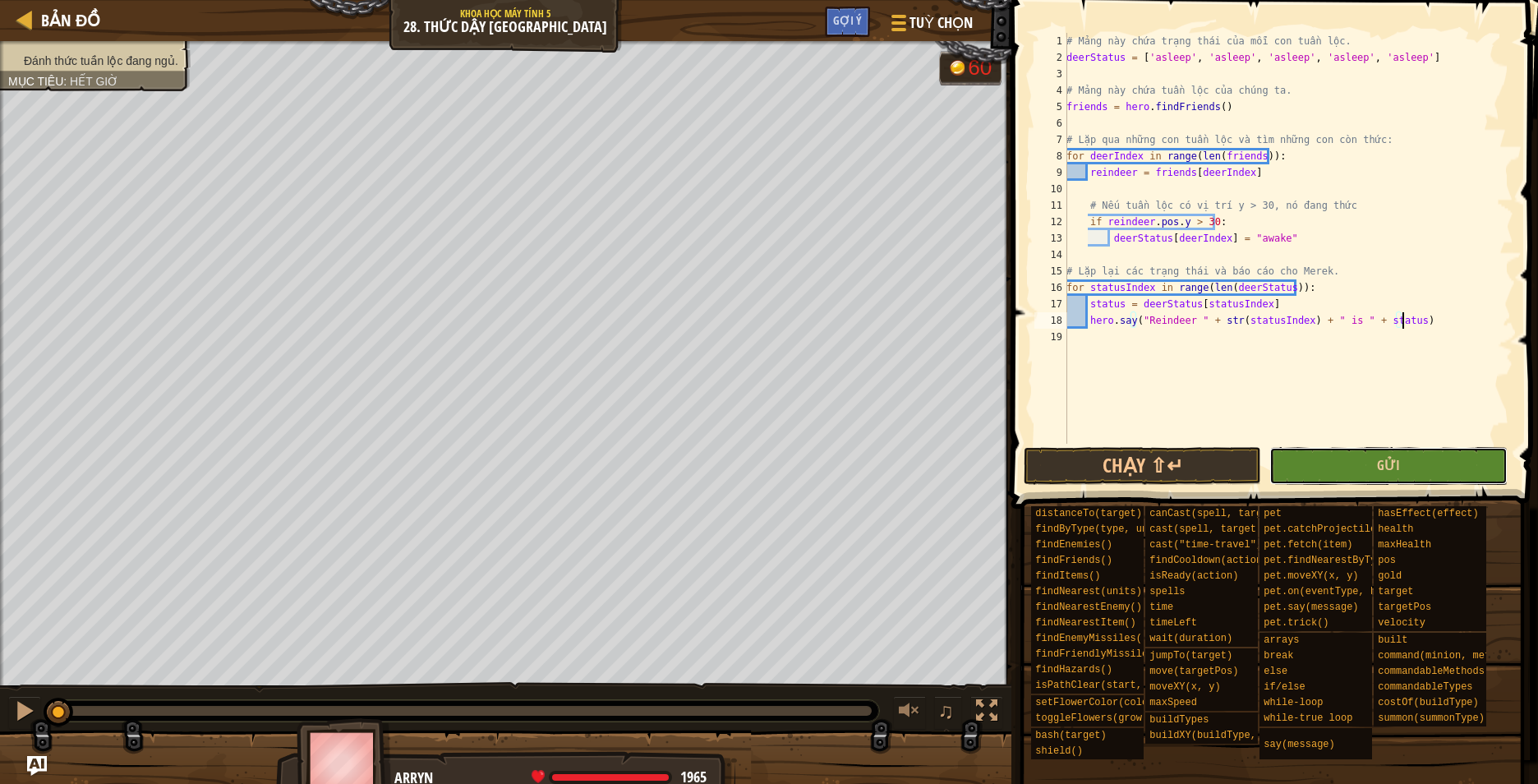
click at [1316, 475] on button "Gửi" at bounding box center [1387, 466] width 237 height 38
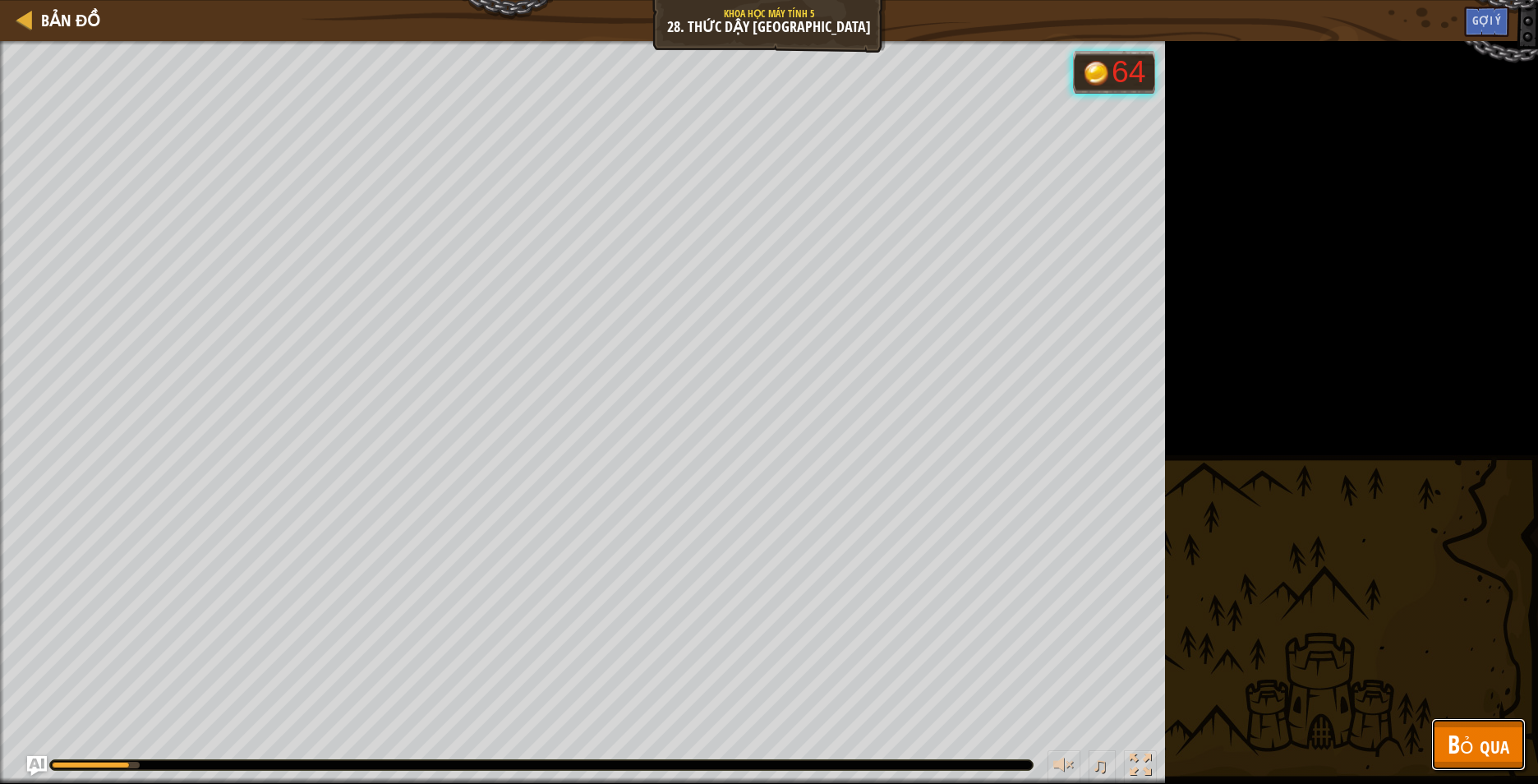
click at [1450, 748] on span "Bỏ qua" at bounding box center [1478, 744] width 61 height 33
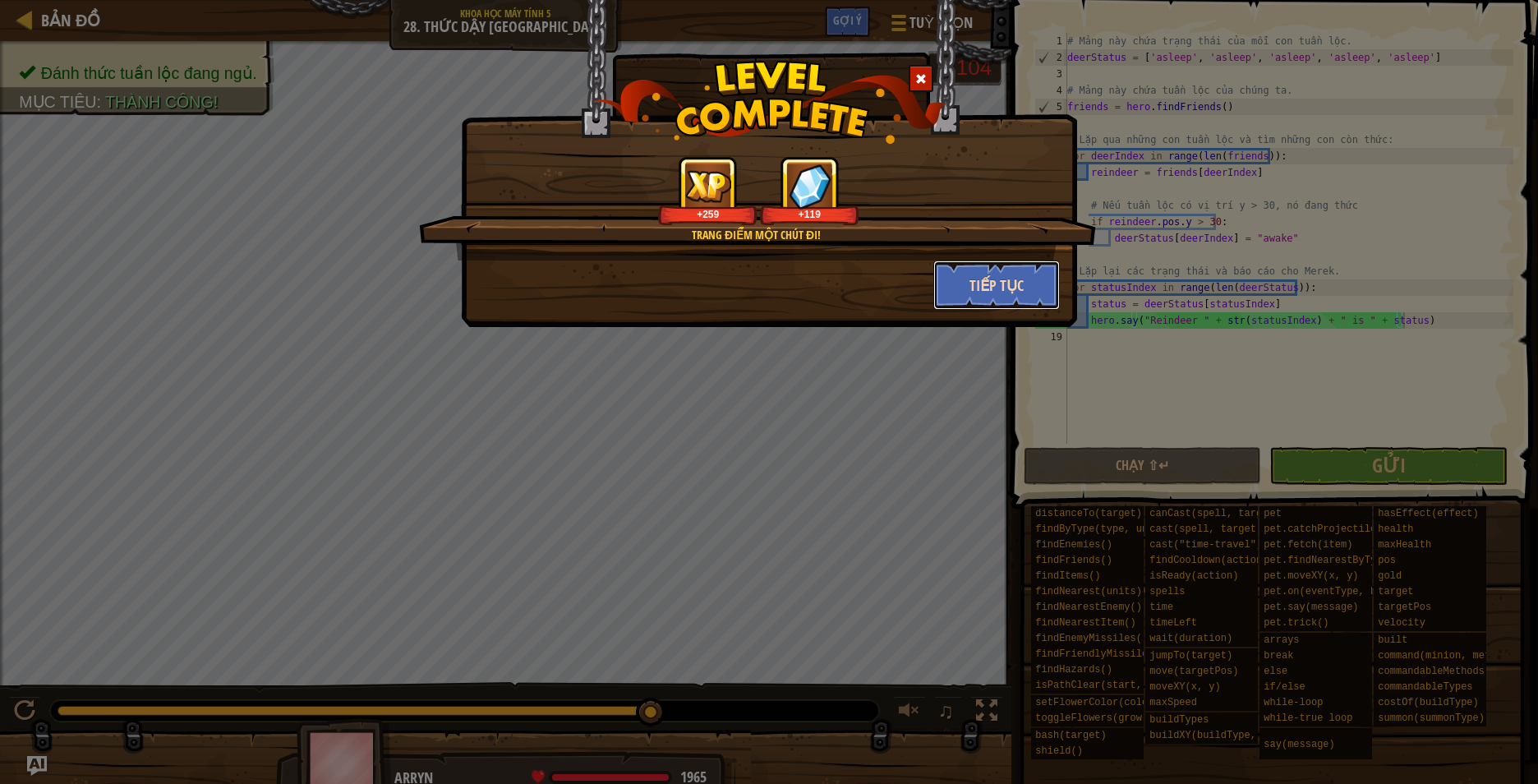
click at [996, 293] on button "Tiếp tục" at bounding box center [997, 285] width 128 height 49
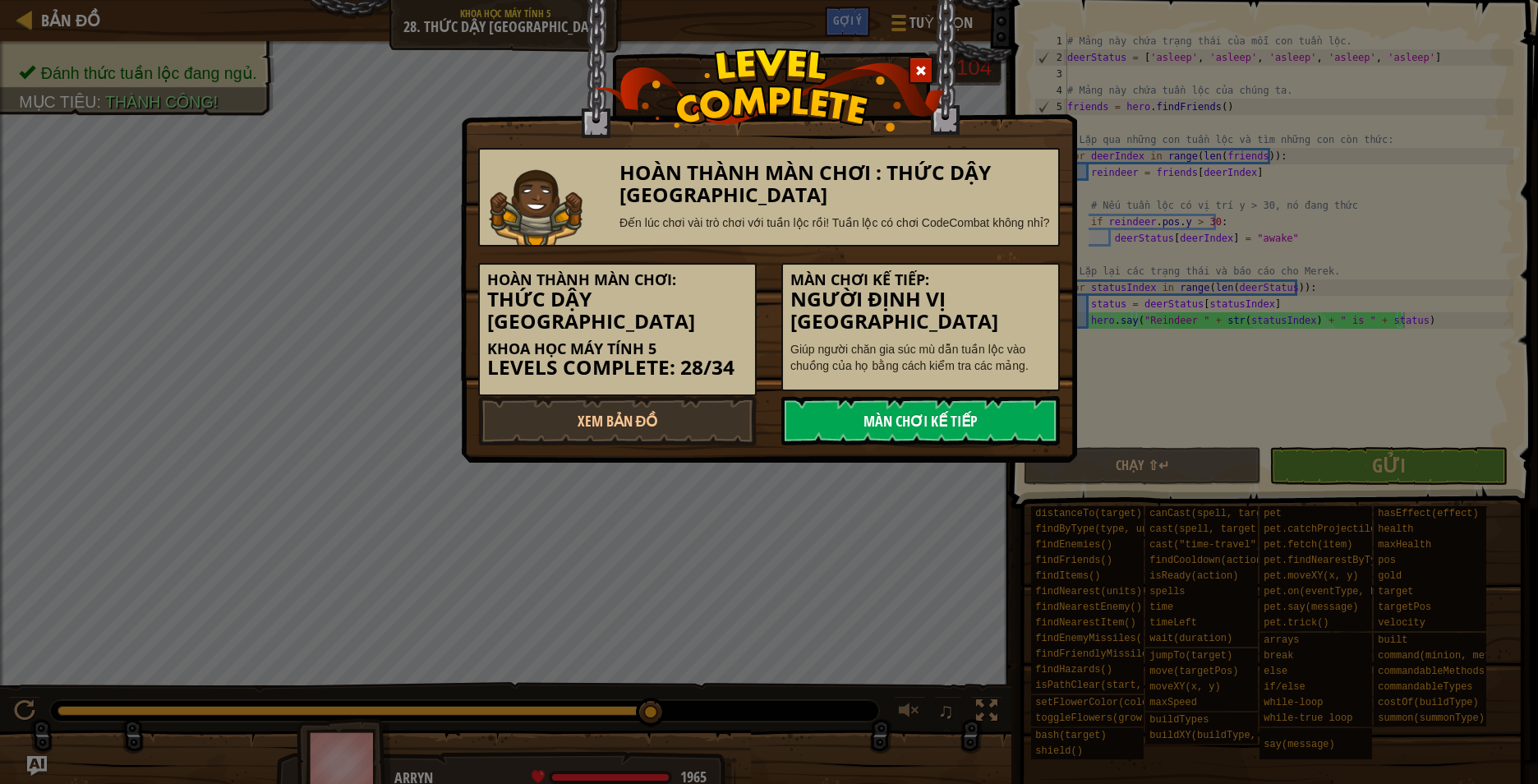
click at [1025, 408] on link "Màn chơi kế tiếp" at bounding box center [921, 420] width 278 height 49
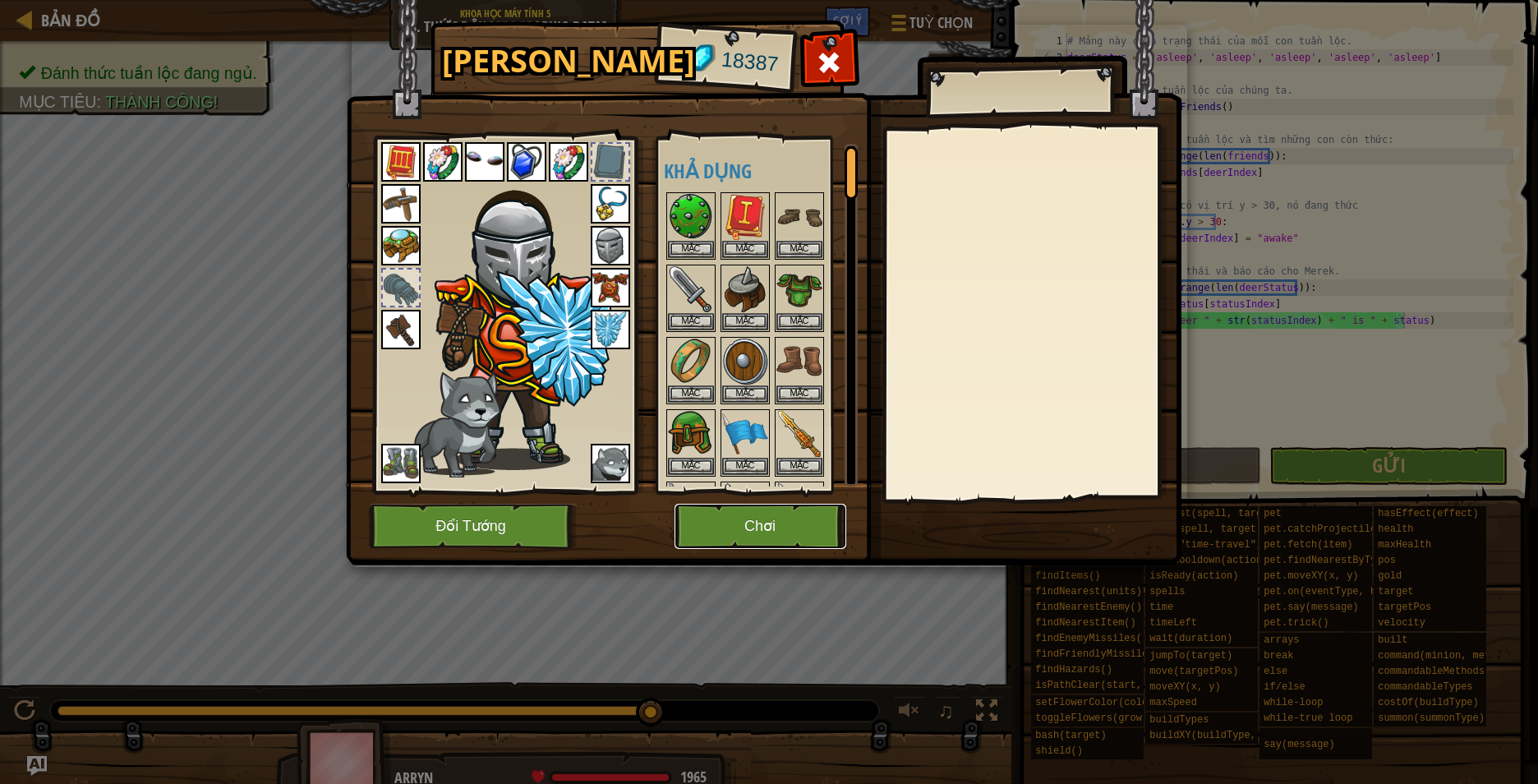
click at [806, 523] on button "Chơi" at bounding box center [761, 526] width 172 height 46
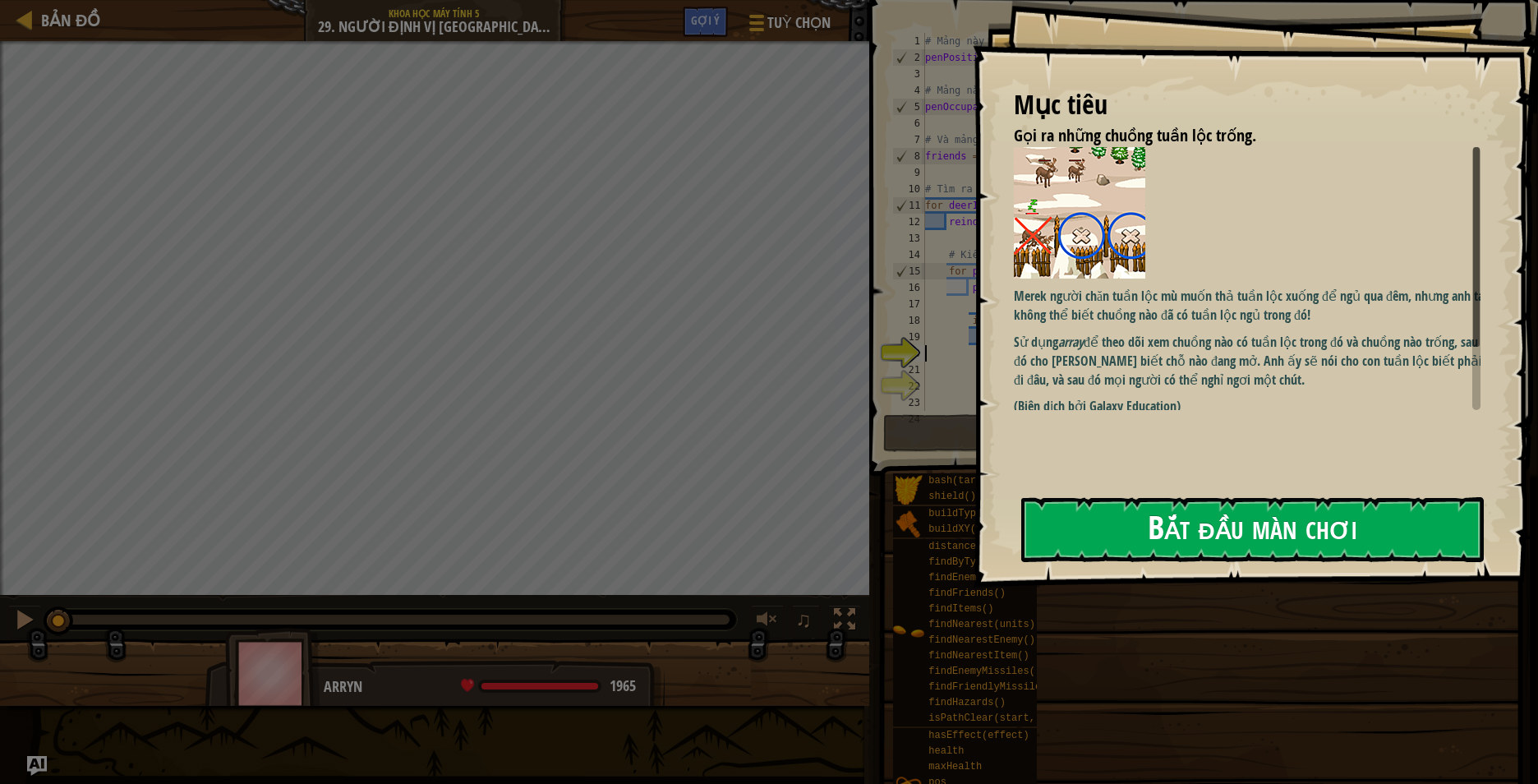
click at [1154, 519] on button "Bắt đầu màn chơi" at bounding box center [1253, 529] width 463 height 65
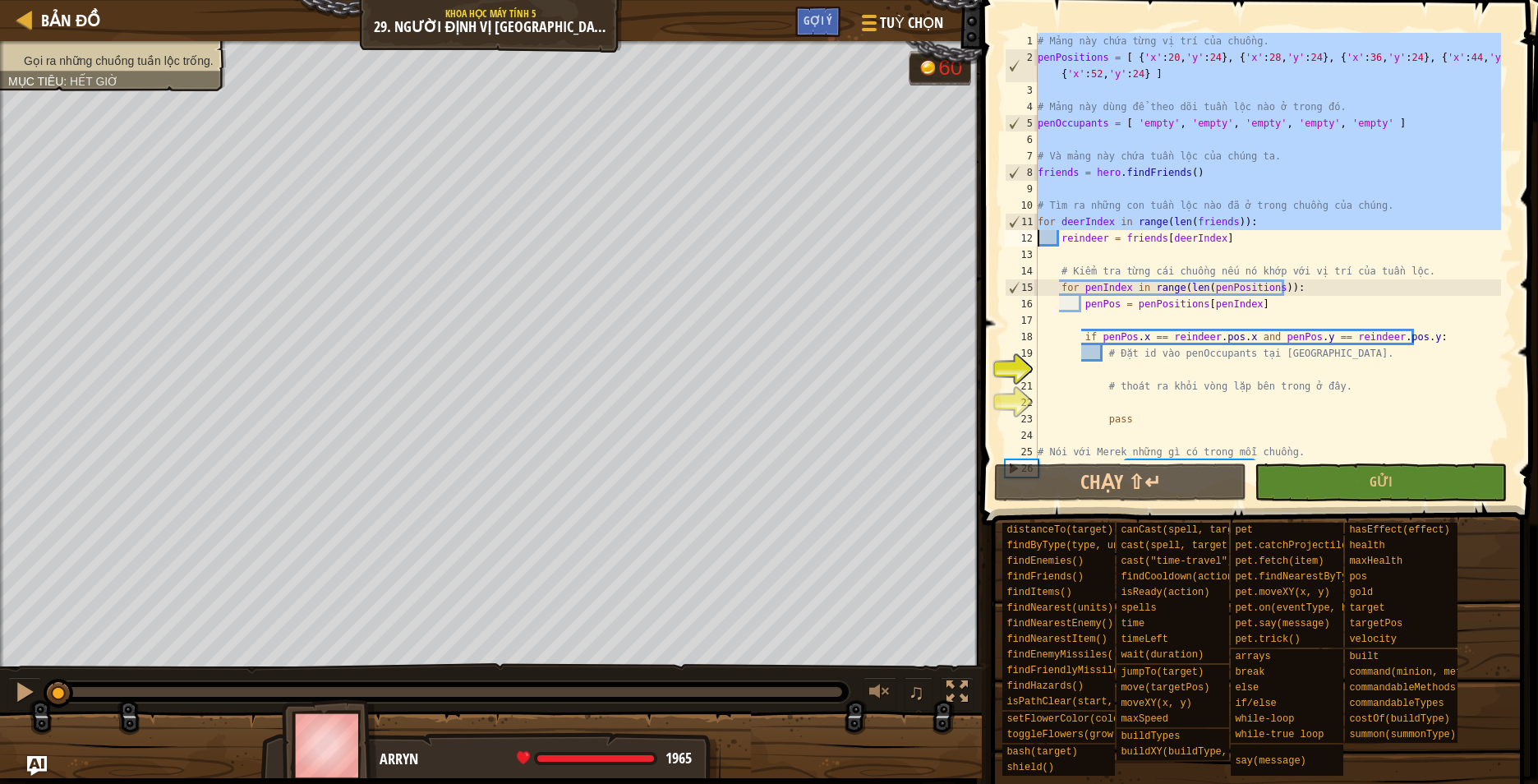
scroll to position [99, 0]
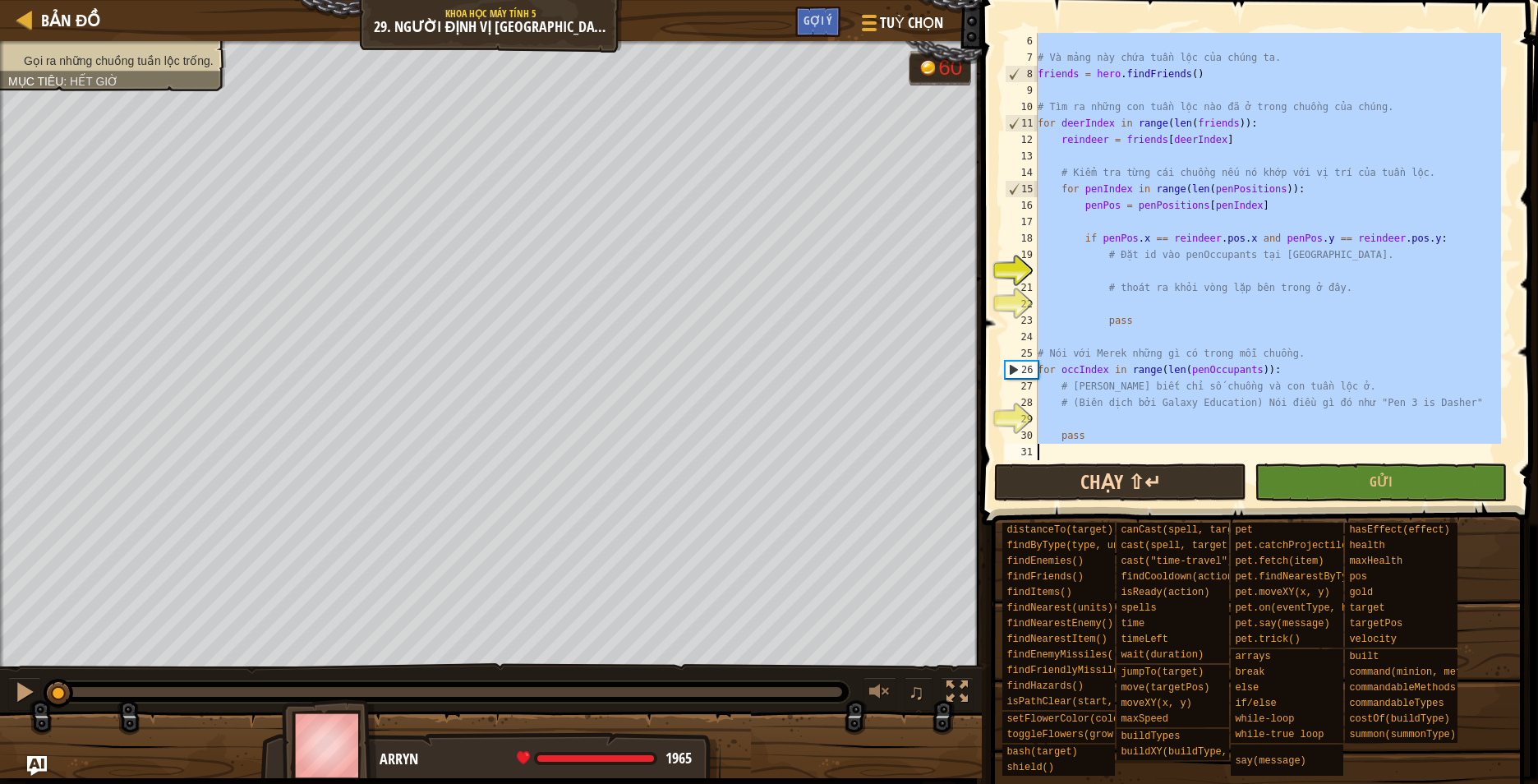
drag, startPoint x: 1037, startPoint y: 41, endPoint x: 1245, endPoint y: 471, distance: 477.7
type textarea "pass"
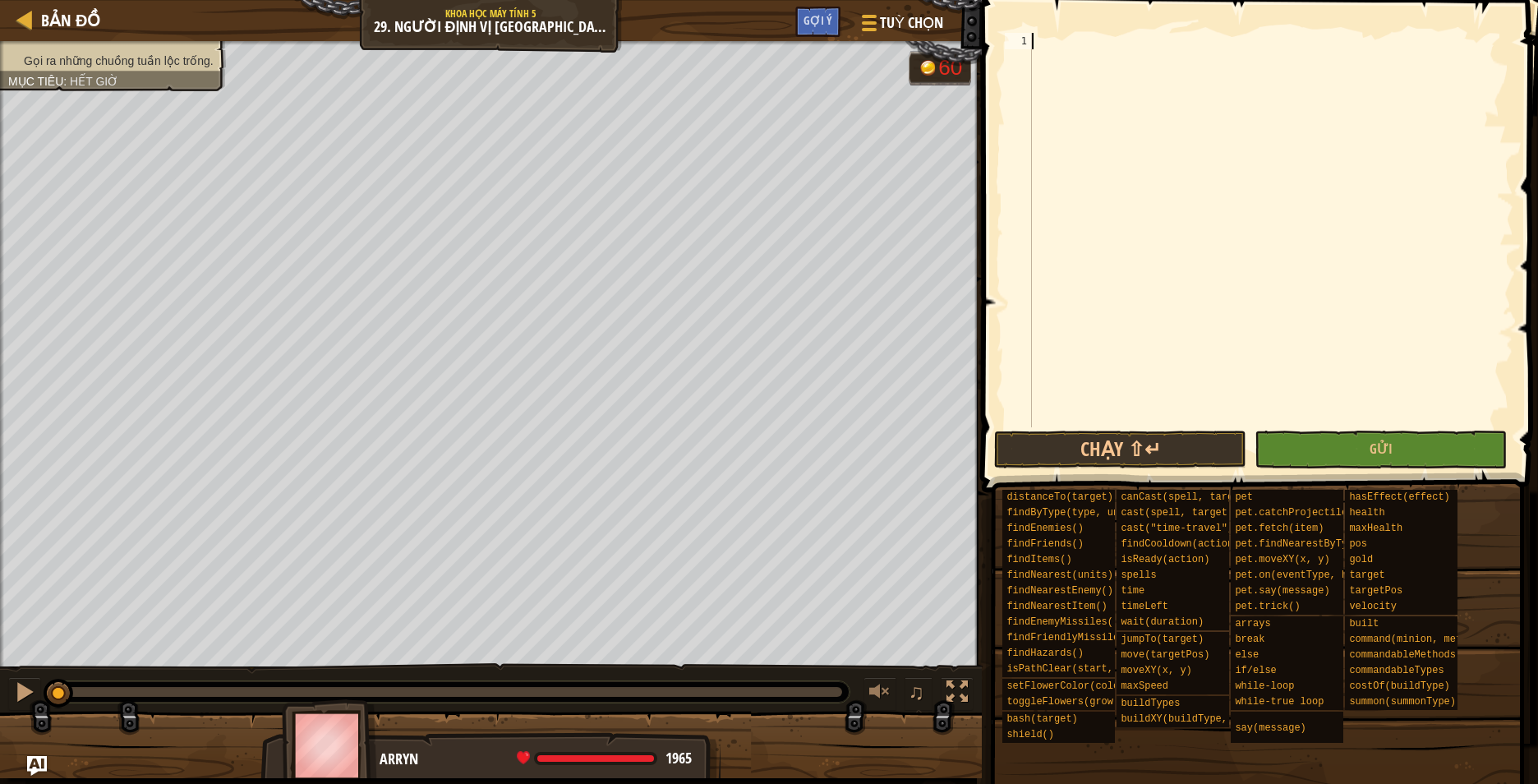
paste textarea "hero.say("Pen " + str(occIndex) + " is " + penOccupants[occIndex])"
type textarea "hero.say("Pen " + str(occIndex) + " is " + penOccupants[occIndex])"
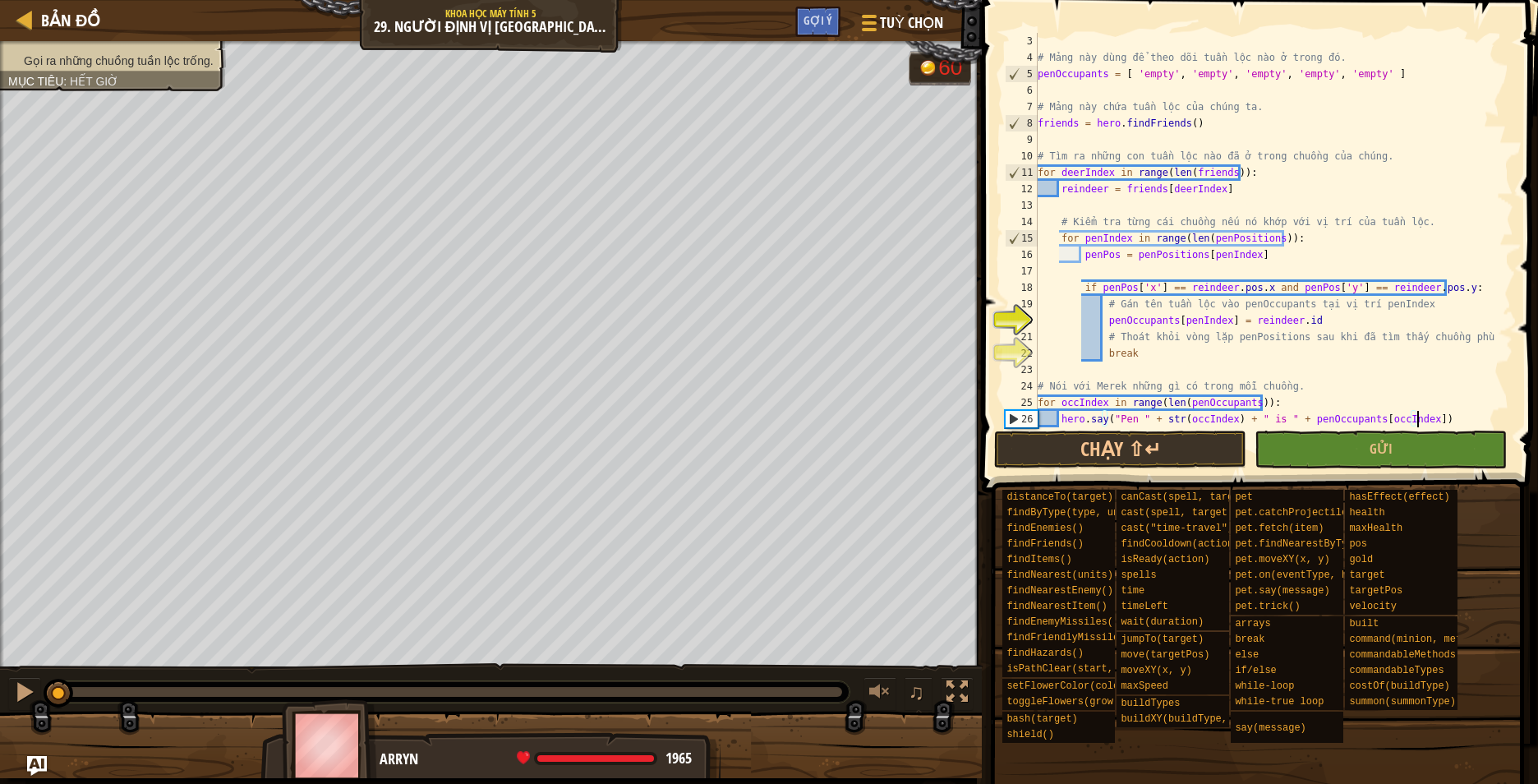
scroll to position [33, 0]
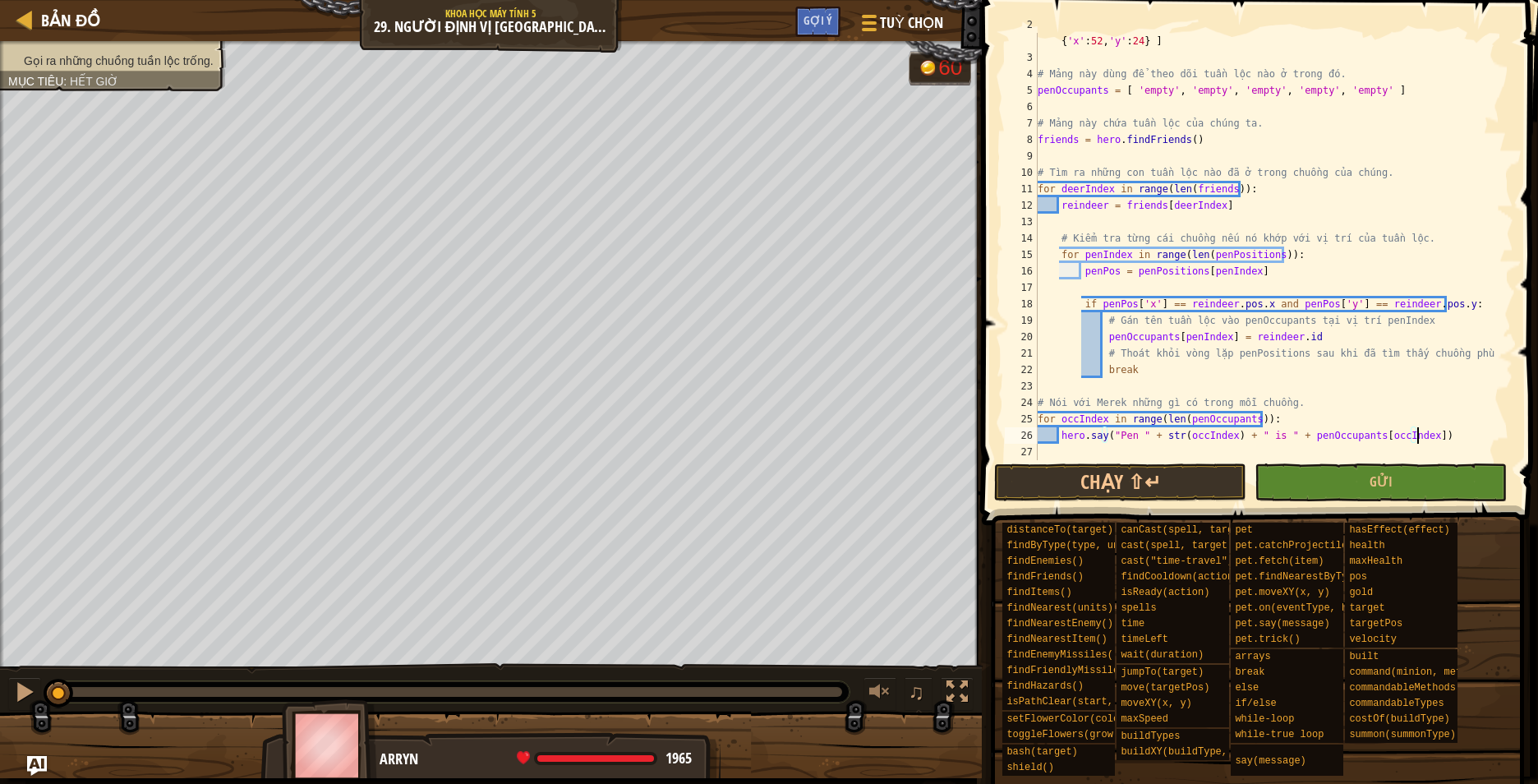
click at [1310, 508] on span at bounding box center [1258, 748] width 544 height 486
drag, startPoint x: 1310, startPoint y: 490, endPoint x: 1289, endPoint y: 463, distance: 34.2
click at [1298, 474] on button "Gửi" at bounding box center [1381, 481] width 252 height 38
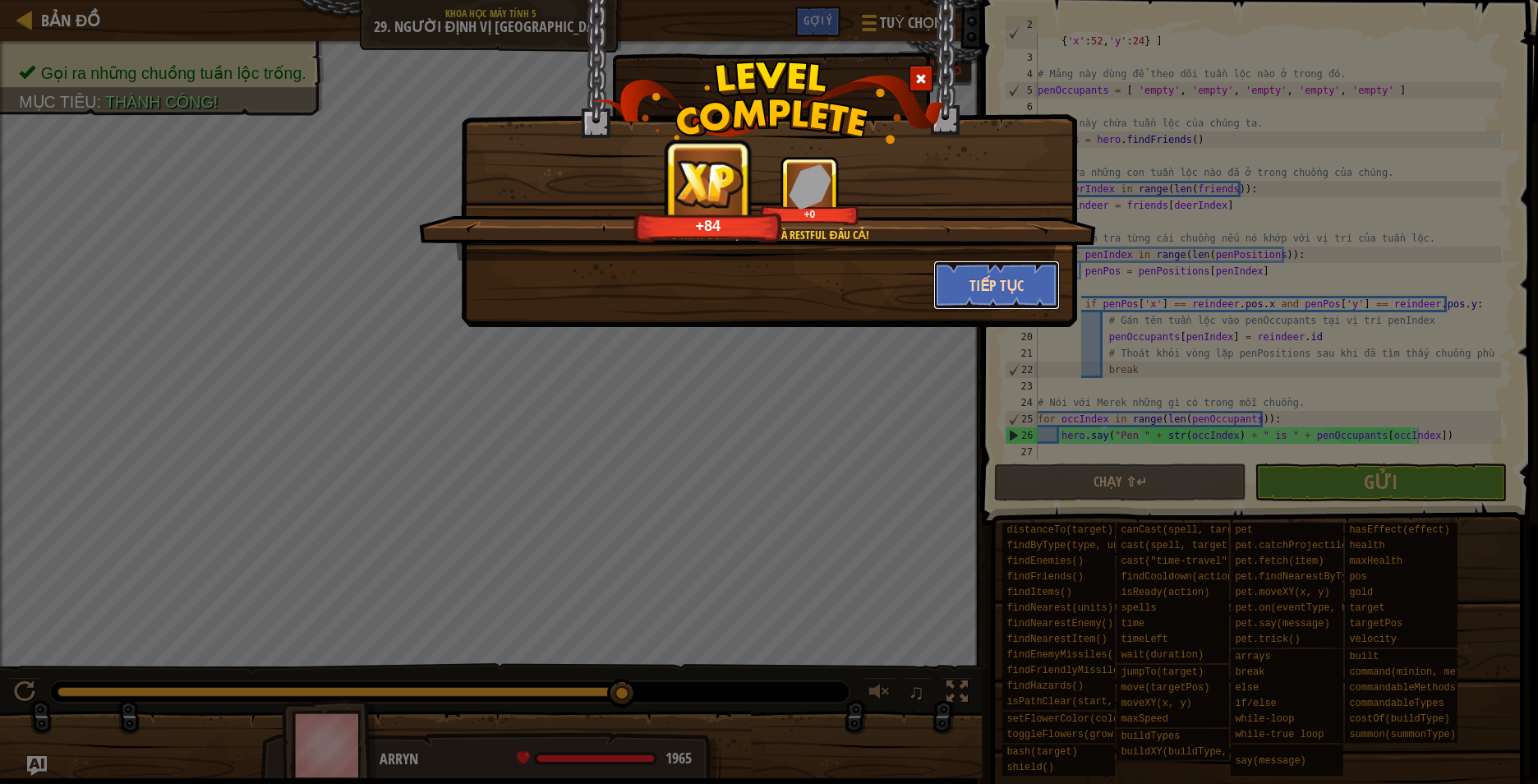
click at [1022, 272] on button "Tiếp tục" at bounding box center [997, 285] width 128 height 49
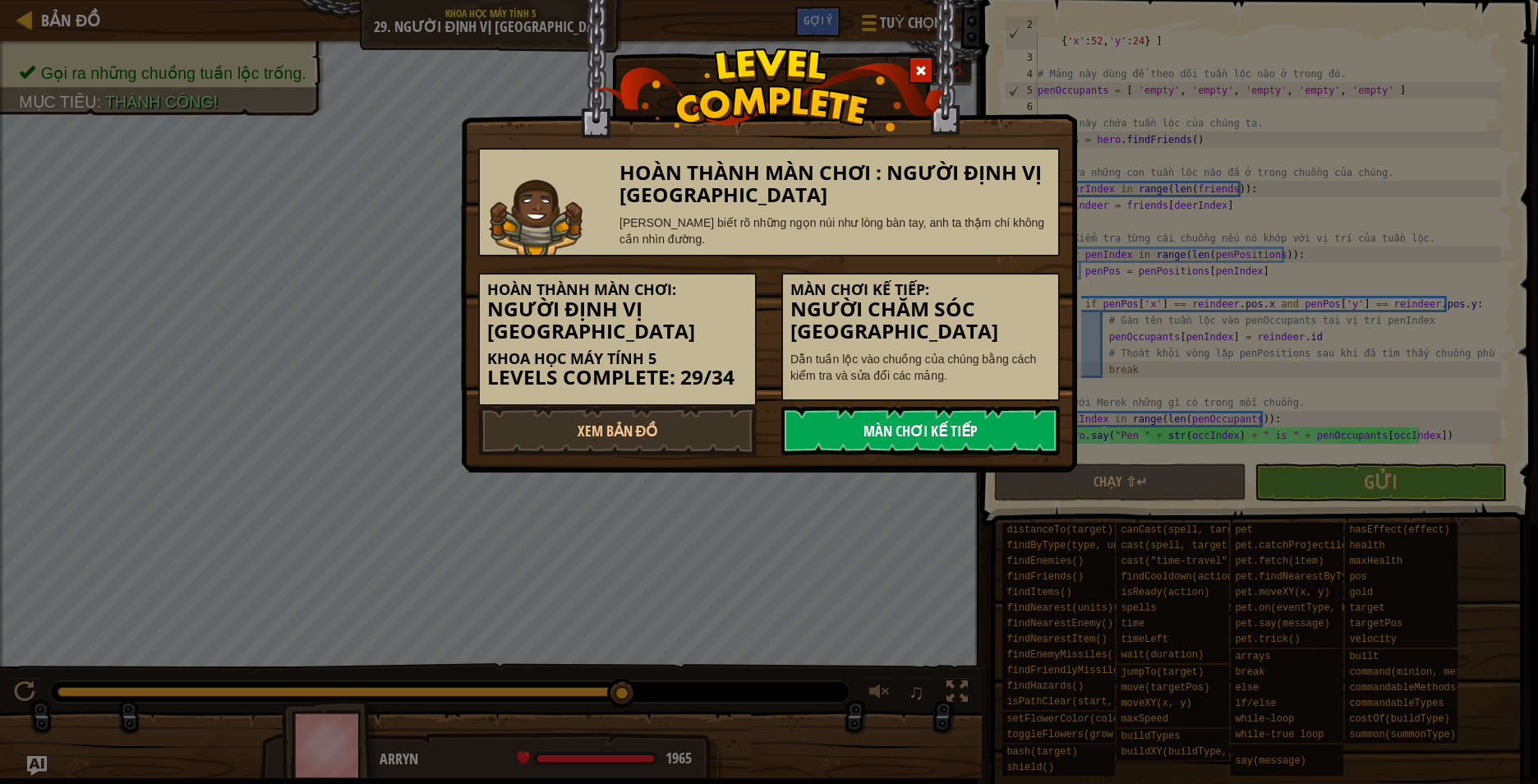
click at [973, 439] on link "Màn chơi kế tiếp" at bounding box center [921, 430] width 278 height 49
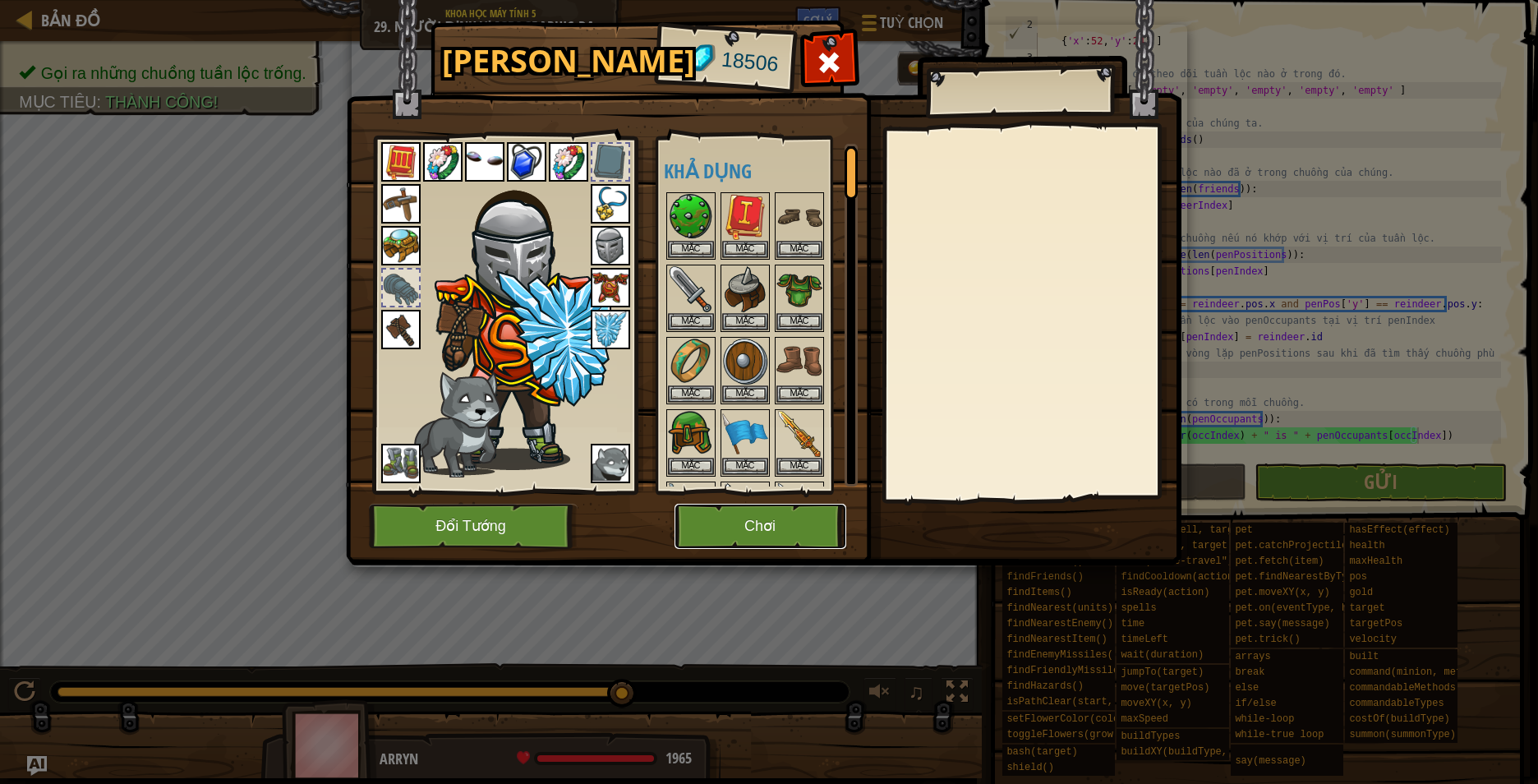
click at [799, 515] on button "Chơi" at bounding box center [761, 526] width 172 height 46
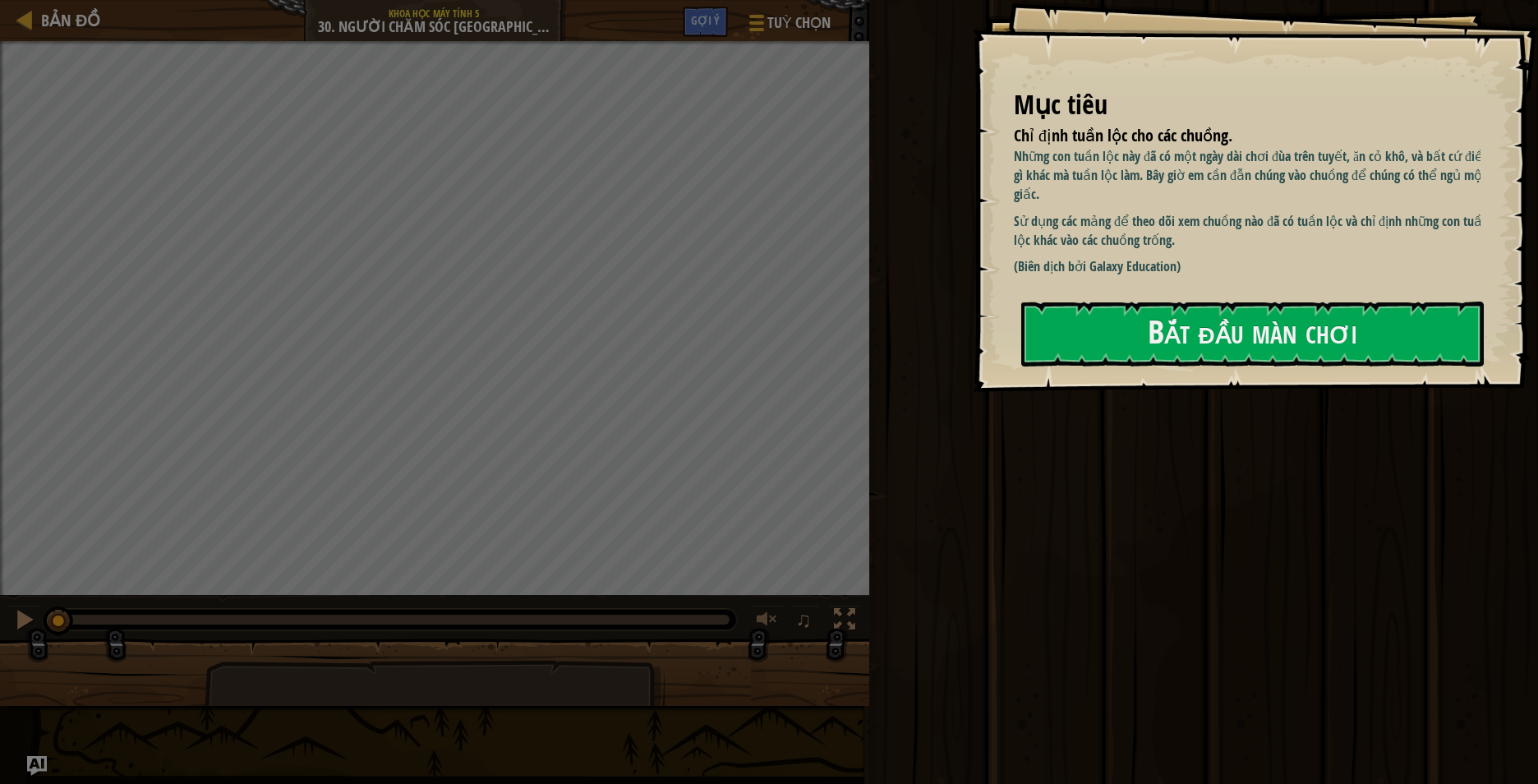
drag, startPoint x: 1008, startPoint y: 349, endPoint x: 1020, endPoint y: 349, distance: 12.0
click at [1020, 349] on div "Mục tiêu Chỉ định tuần lộc cho các chuồng. Những con tuần lộc này đã có một ngà…" at bounding box center [1256, 196] width 565 height 392
click at [1106, 350] on button "Bắt đầu màn chơi" at bounding box center [1253, 334] width 463 height 65
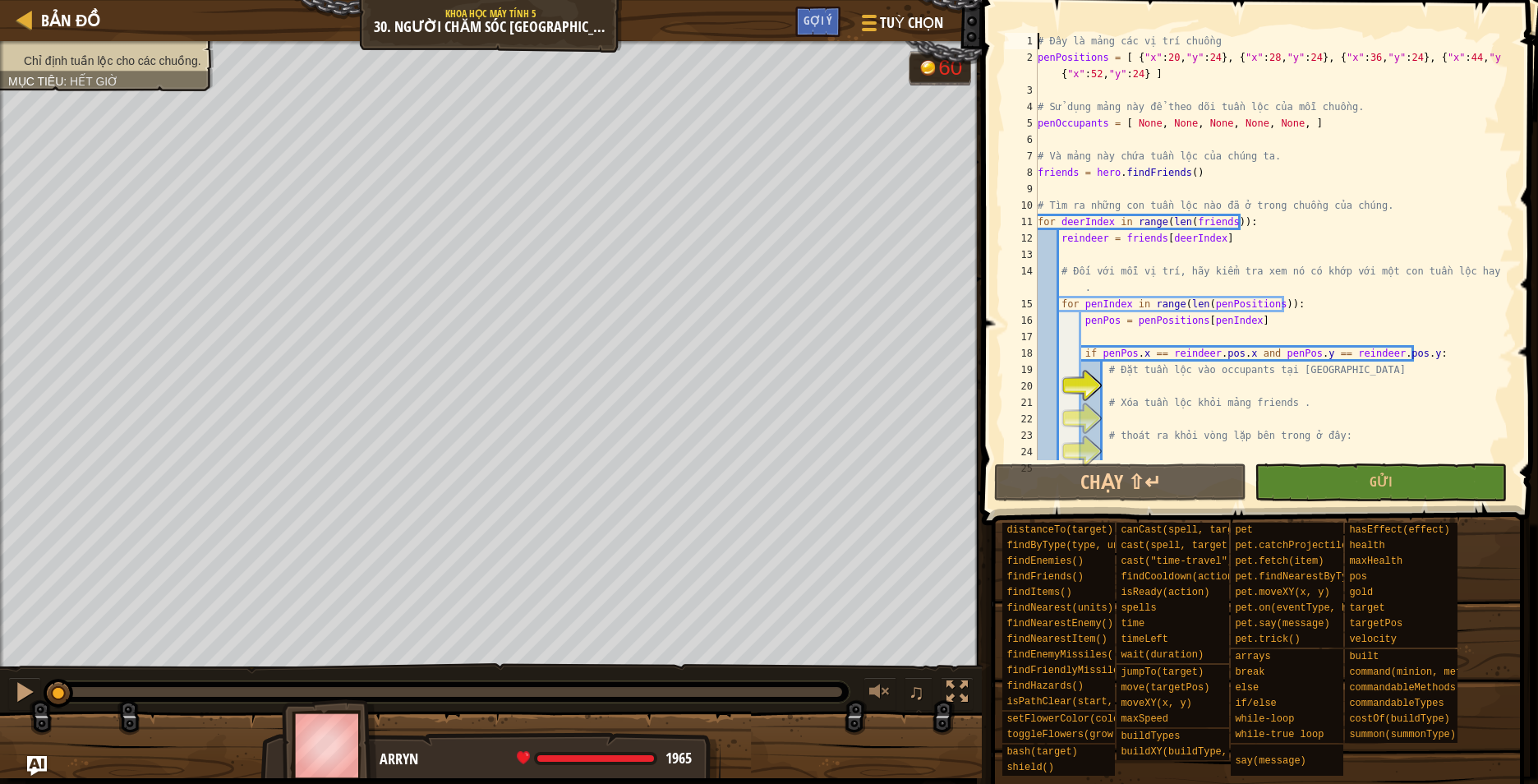
click at [1039, 38] on div "# Đây là mảng các vị trí chuồng penPositions = [ { "x" : 20 , "y" : 24 } , { "x…" at bounding box center [1268, 263] width 467 height 460
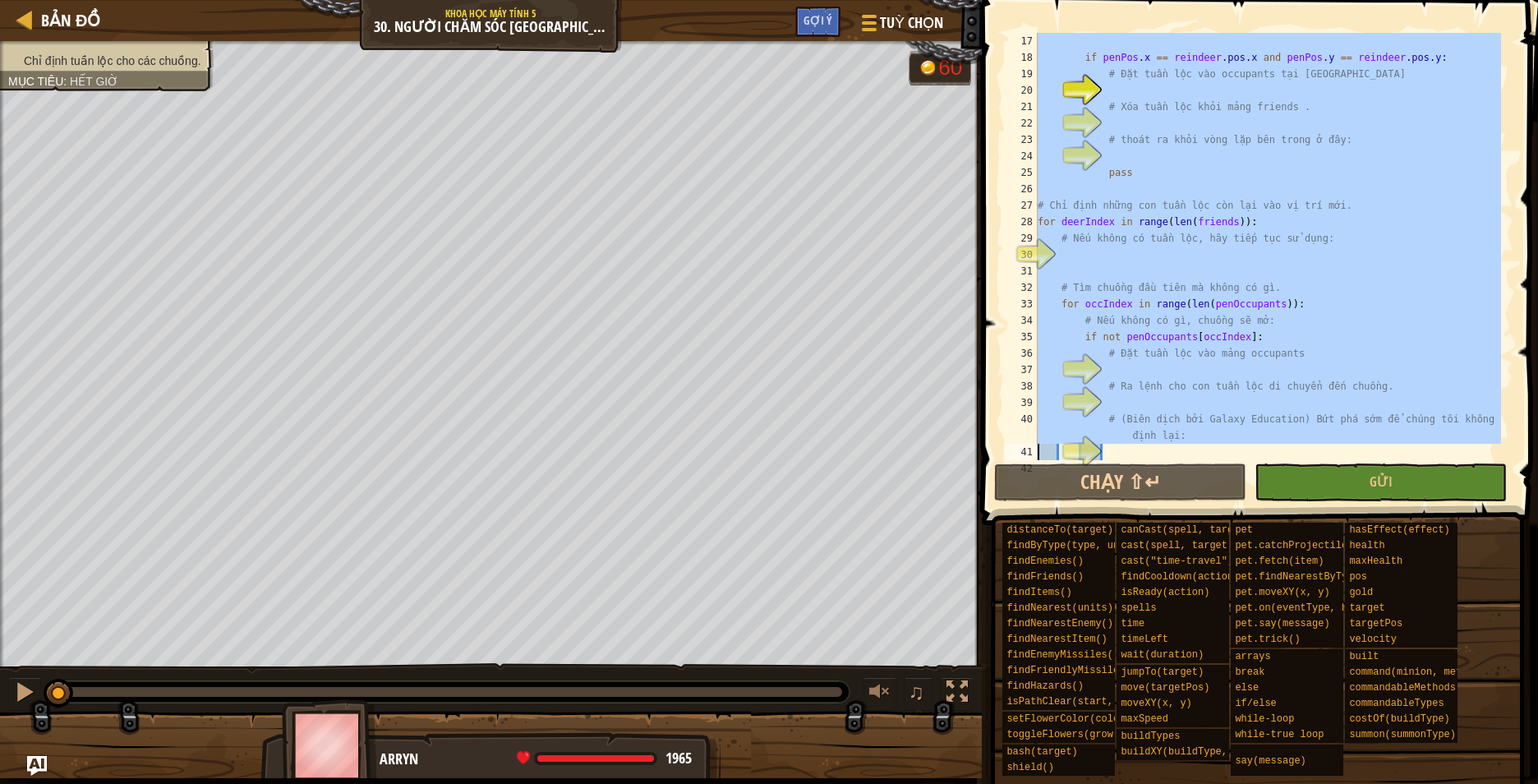
scroll to position [329, 0]
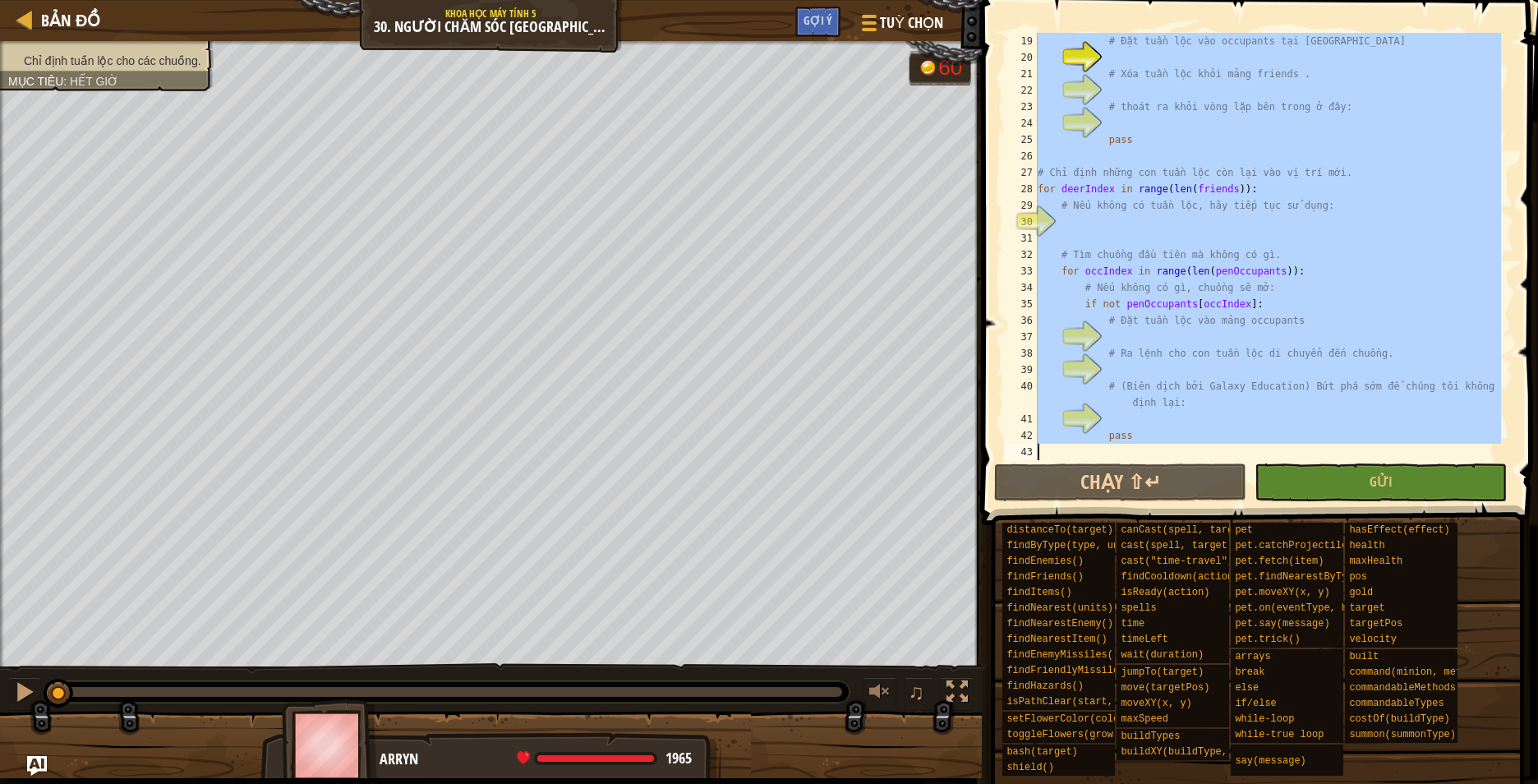
drag, startPoint x: 1036, startPoint y: 38, endPoint x: 1141, endPoint y: 452, distance: 427.1
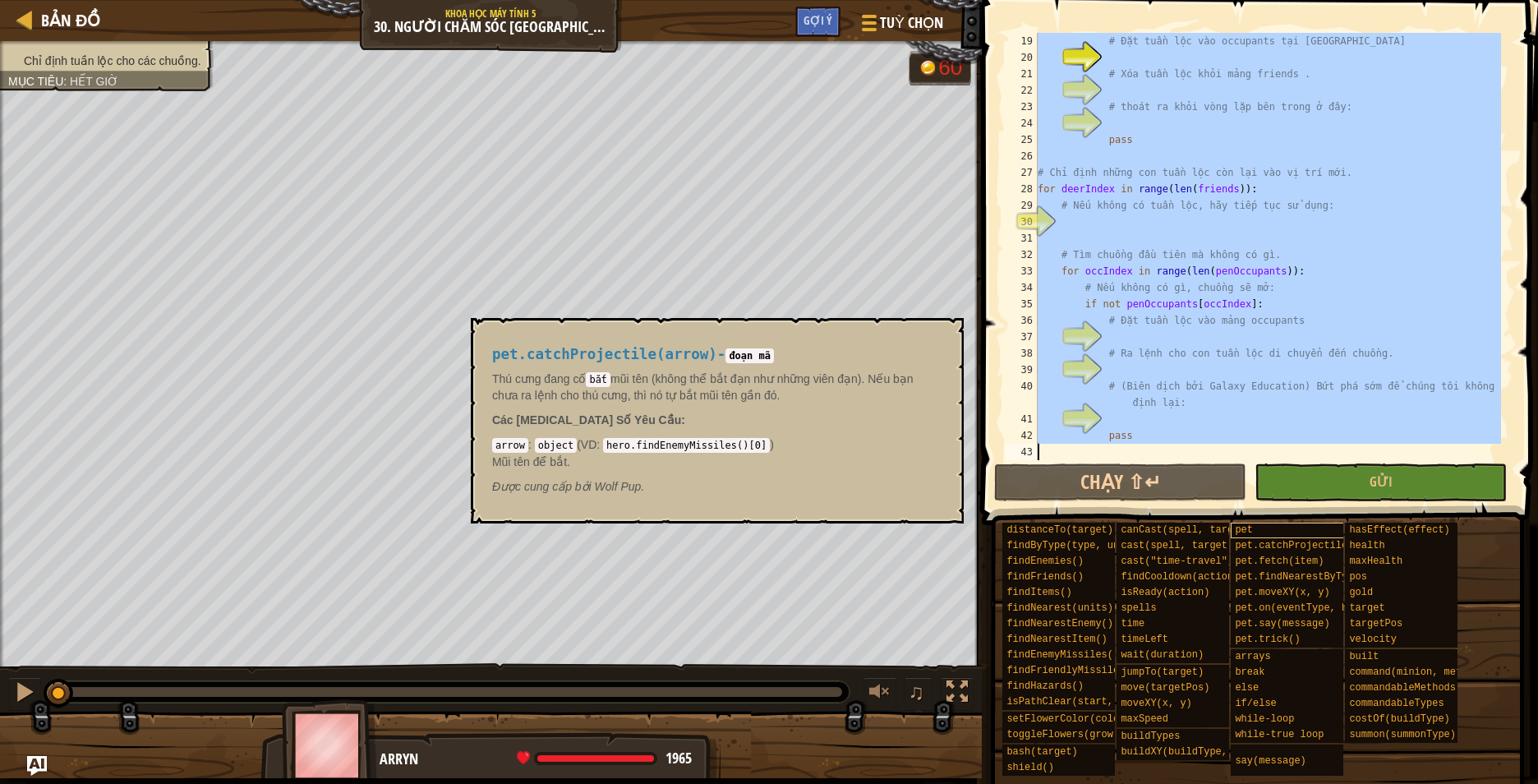
drag, startPoint x: 1081, startPoint y: 85, endPoint x: 1334, endPoint y: 537, distance: 518.0
click at [1334, 537] on div "Gợi ý # Chỉ định những con tuần lộc còn lại vào vị trí mới. 19 20 21 22 23 24 2…" at bounding box center [1257, 388] width 561 height 775
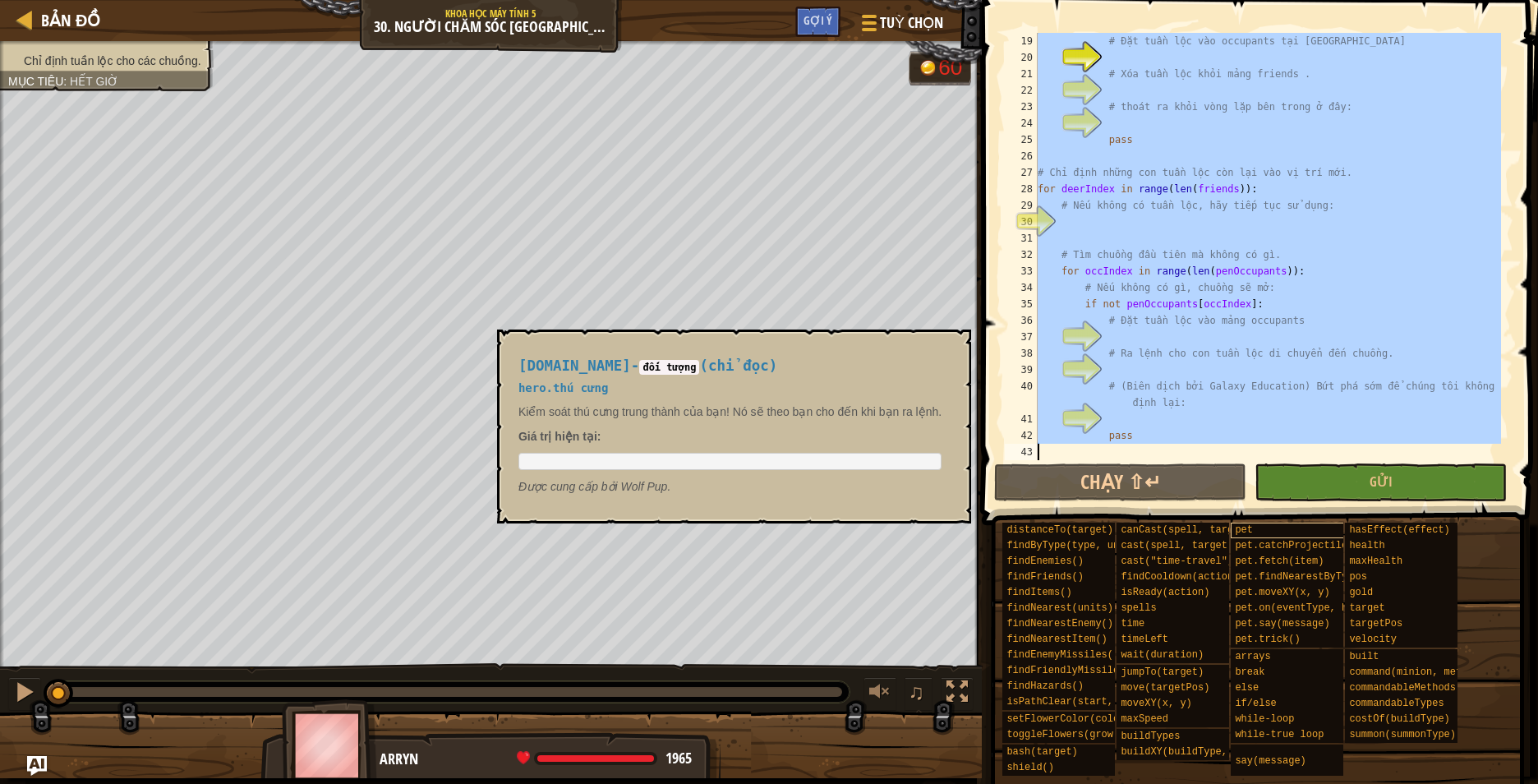
type textarea "#"
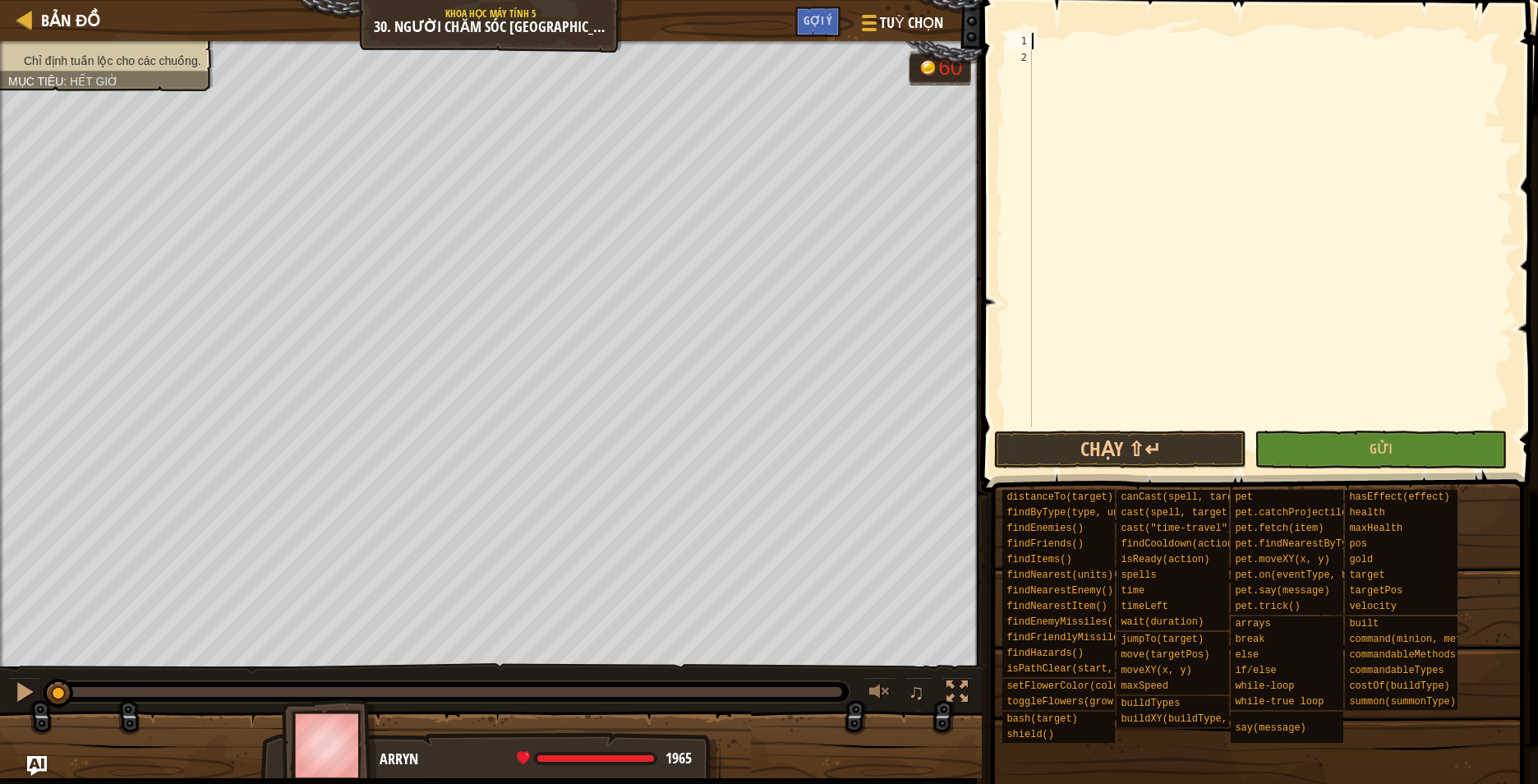
paste textarea "break"
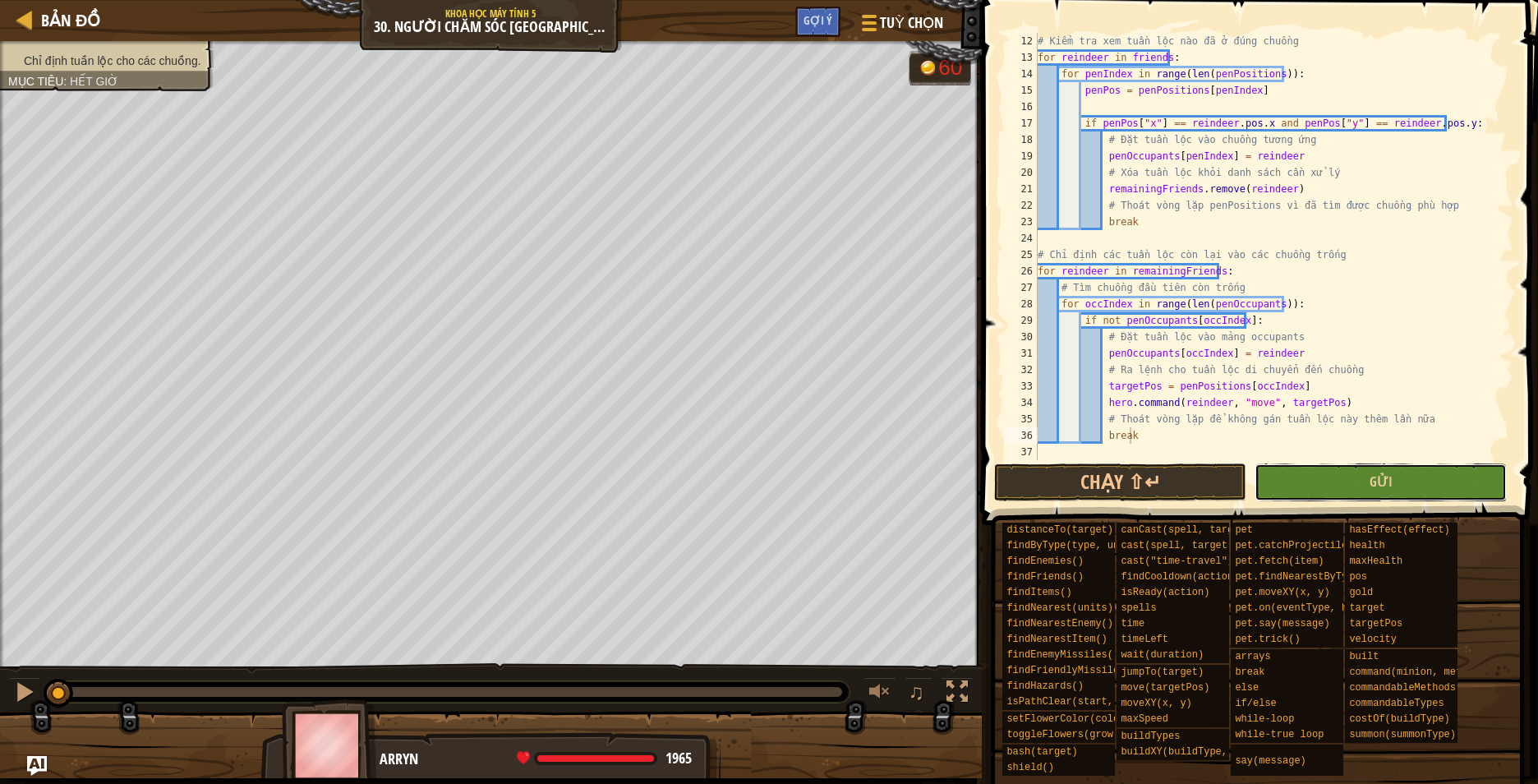
click at [1395, 482] on button "Gửi" at bounding box center [1381, 481] width 252 height 38
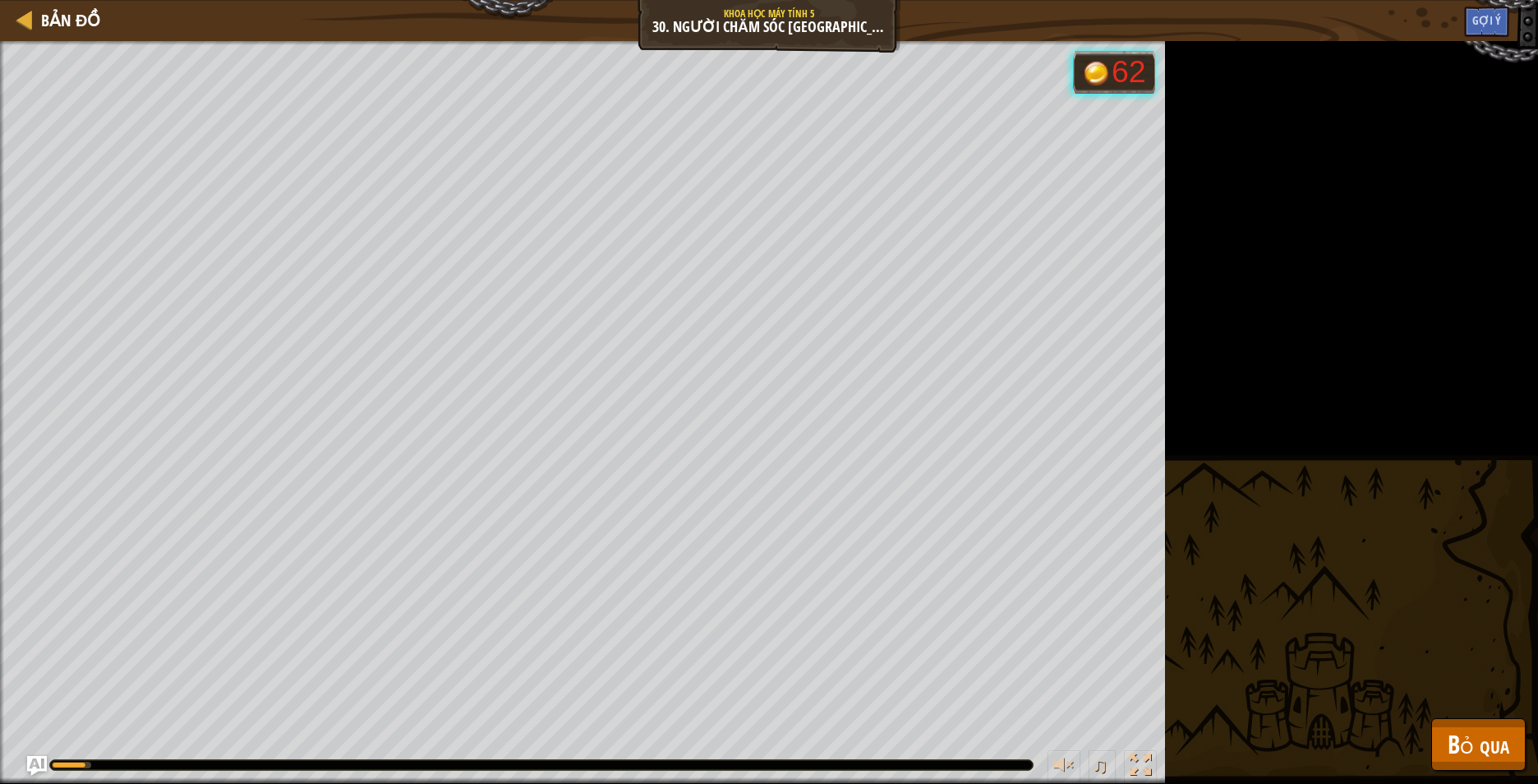
click at [1496, 771] on div "Chỉ định tuần lộc cho các chuồng. Mục tiêu : [PERSON_NAME] chạy... 62 ♫ Arryn 1…" at bounding box center [769, 412] width 1538 height 743
click at [1491, 759] on span "Bỏ qua" at bounding box center [1478, 744] width 61 height 33
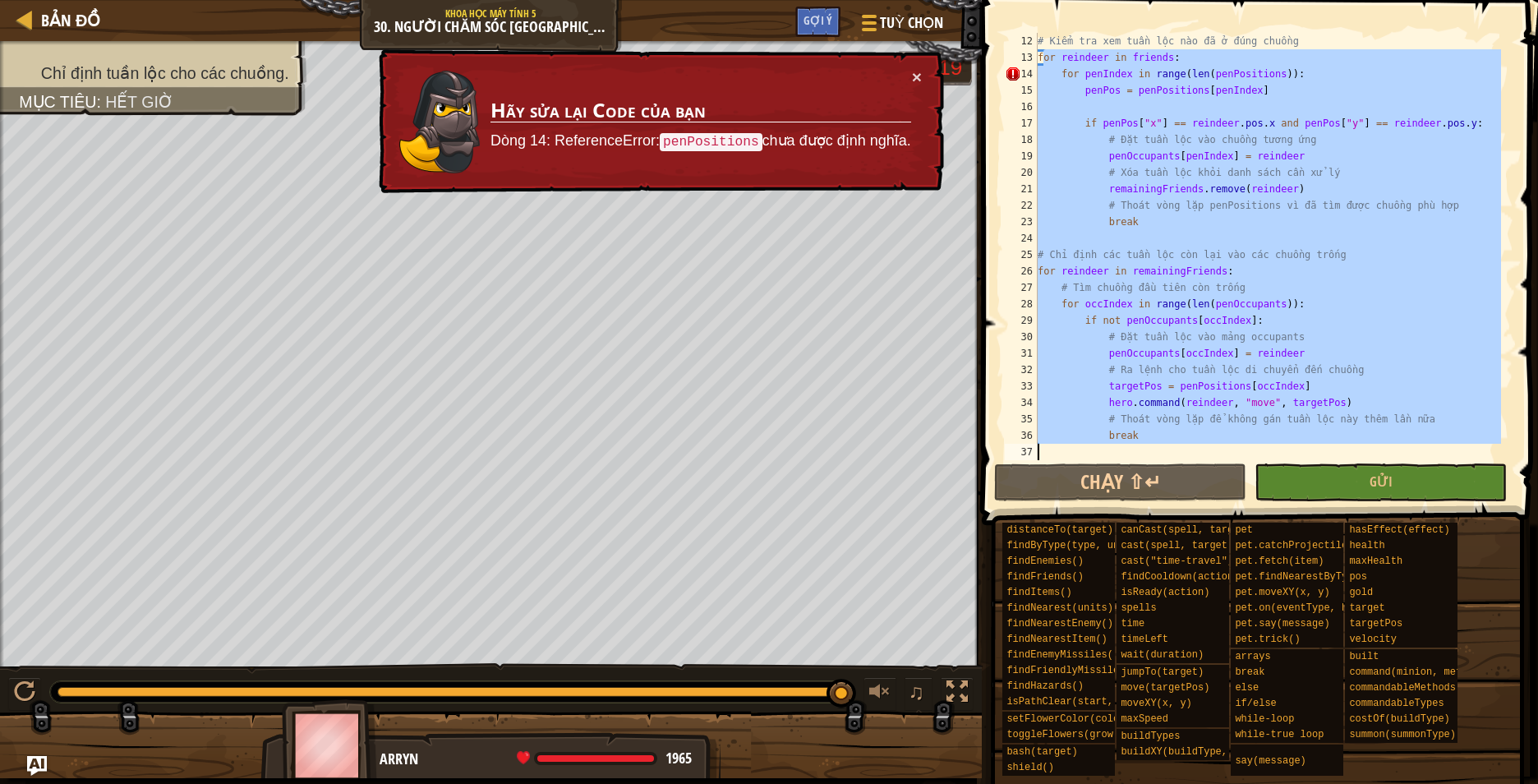
drag, startPoint x: 1041, startPoint y: 52, endPoint x: 1241, endPoint y: 446, distance: 441.9
click at [1287, 460] on div "for reindeer in friends: 12 13 14 15 16 17 18 19 20 21 22 23 24 25 26 27 28 29 …" at bounding box center [1257, 294] width 561 height 573
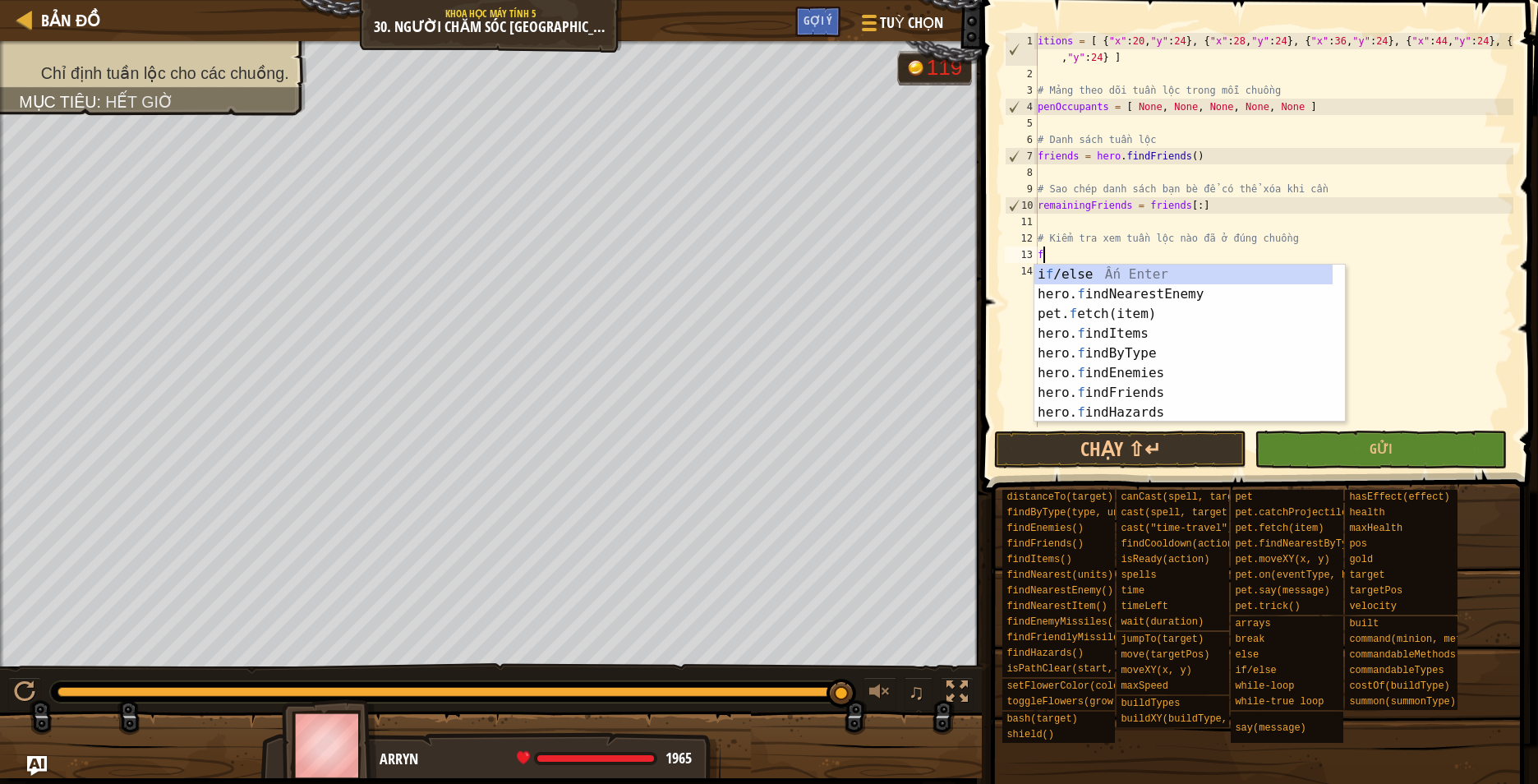
paste textarea "break"
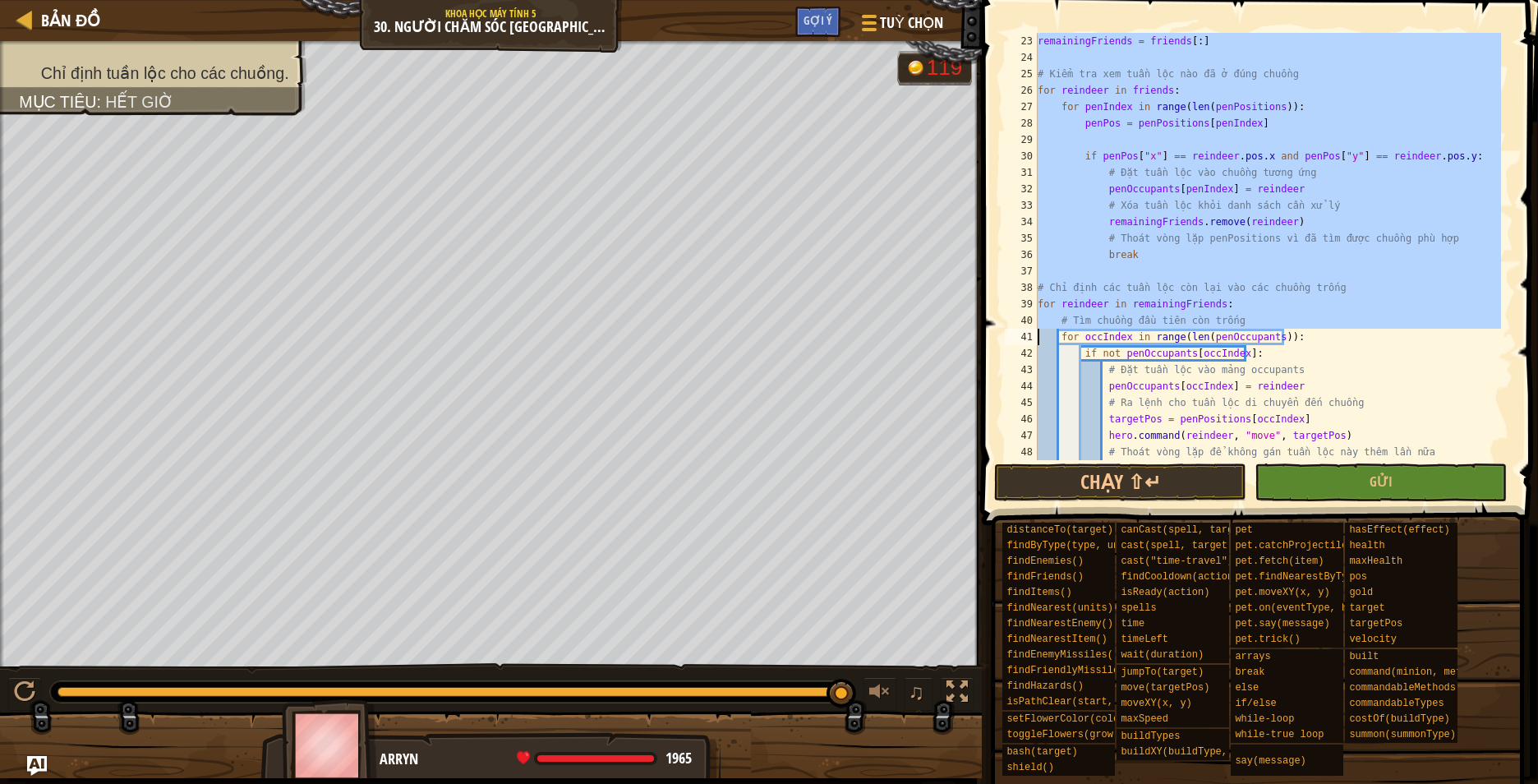
scroll to position [427, 0]
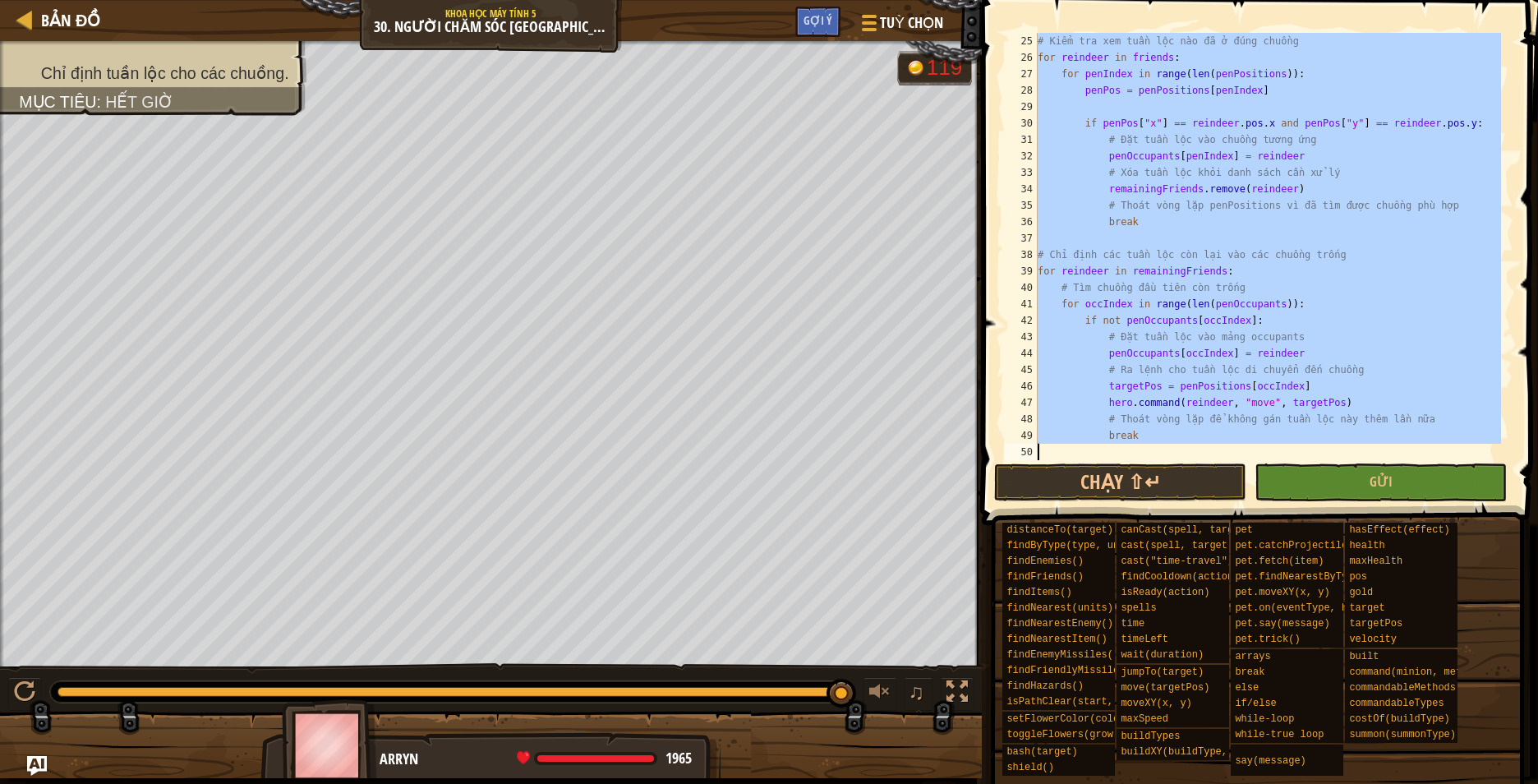
drag, startPoint x: 1033, startPoint y: 40, endPoint x: 1369, endPoint y: 430, distance: 514.8
type textarea "break"
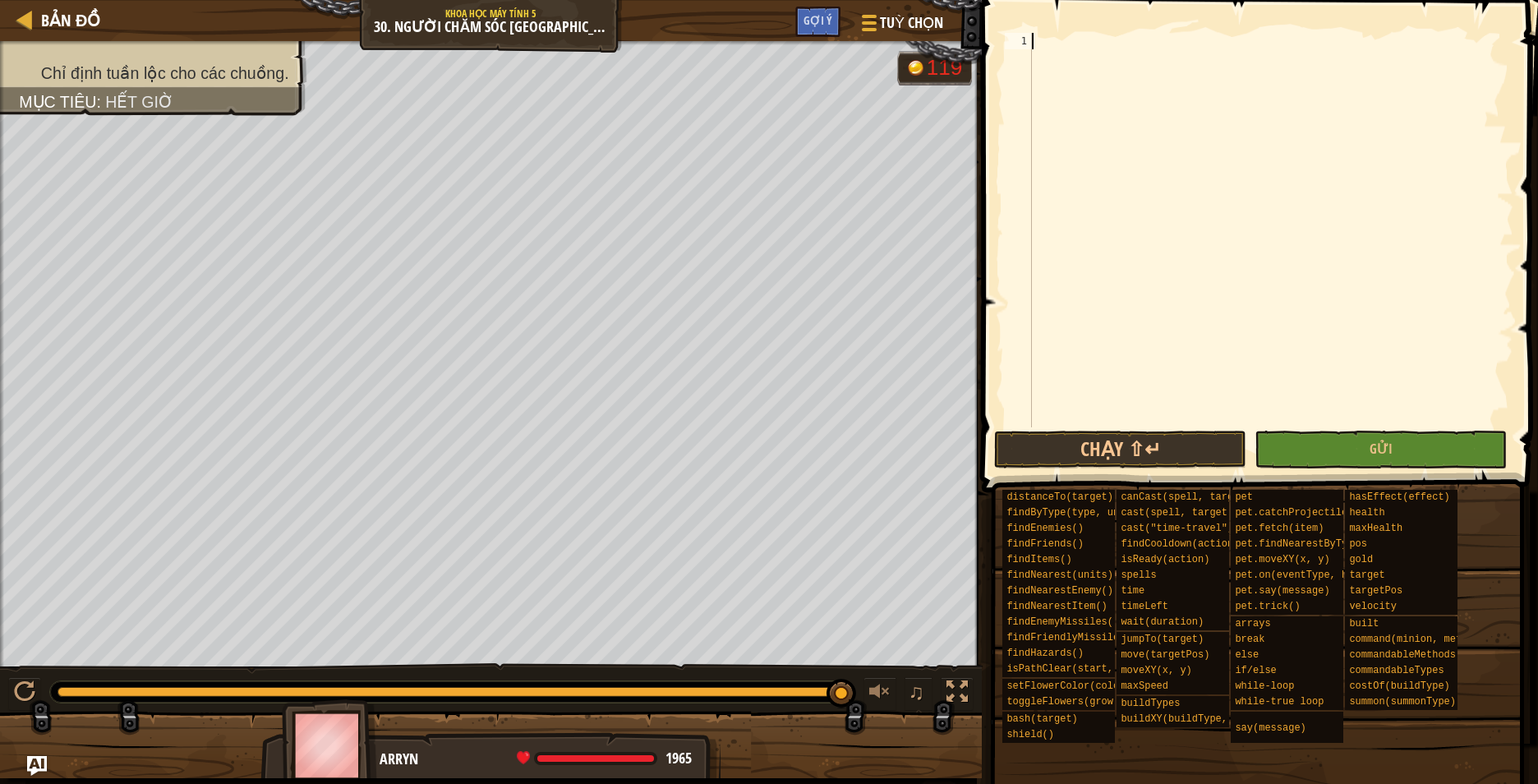
paste textarea "break"
type textarea "break"
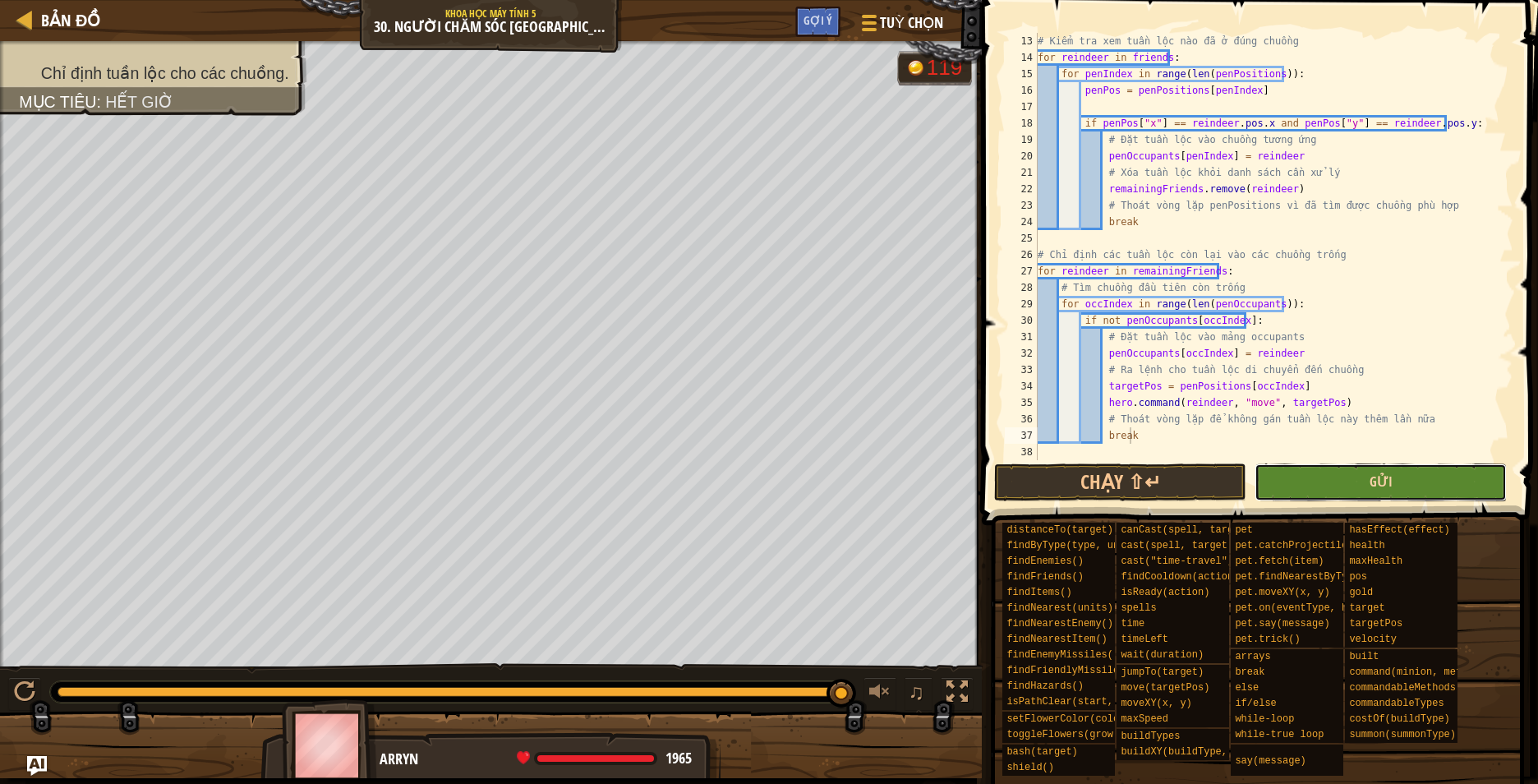
click at [1378, 489] on span "Gửi" at bounding box center [1381, 481] width 23 height 18
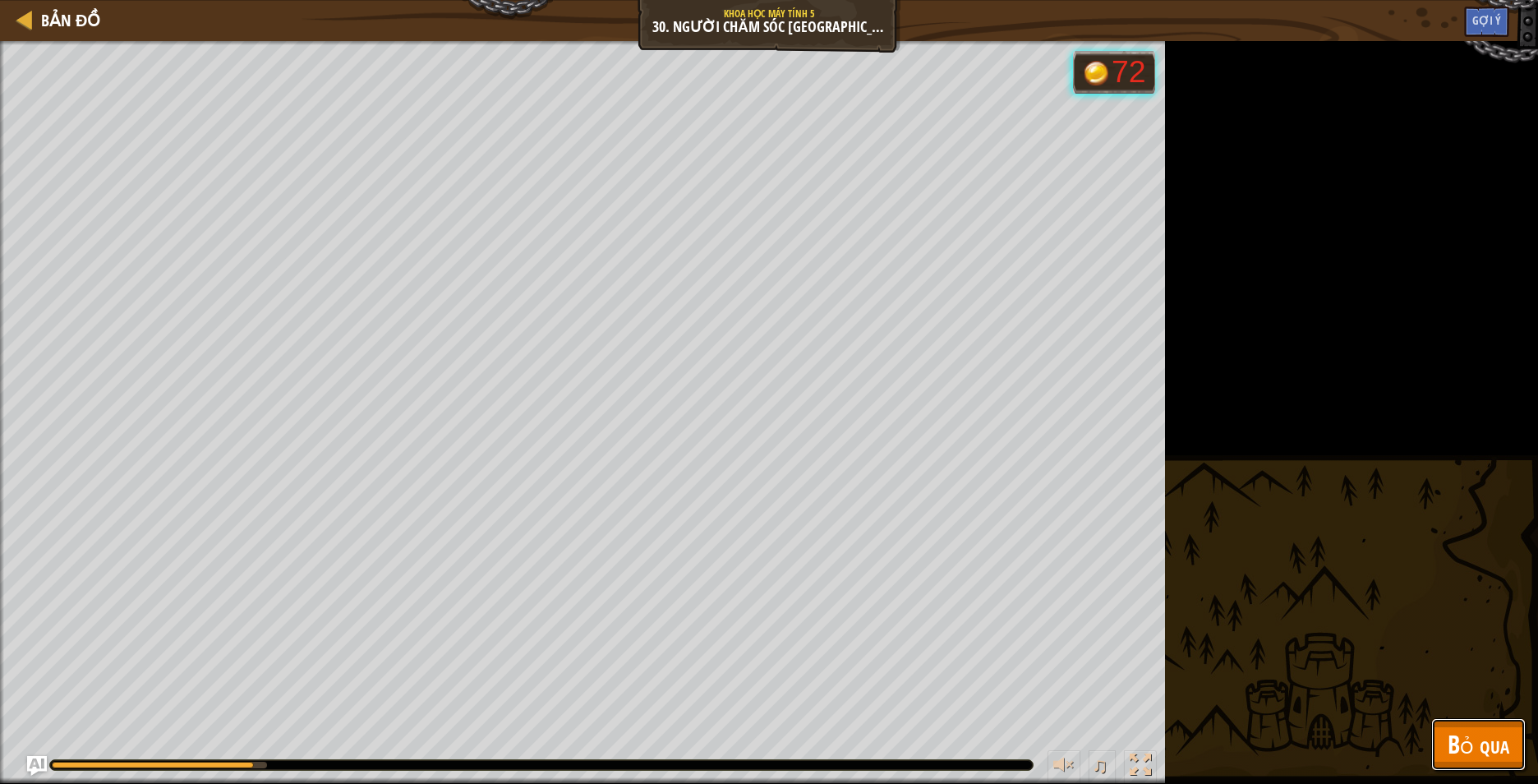
click at [1448, 741] on span "Bỏ qua" at bounding box center [1478, 744] width 61 height 33
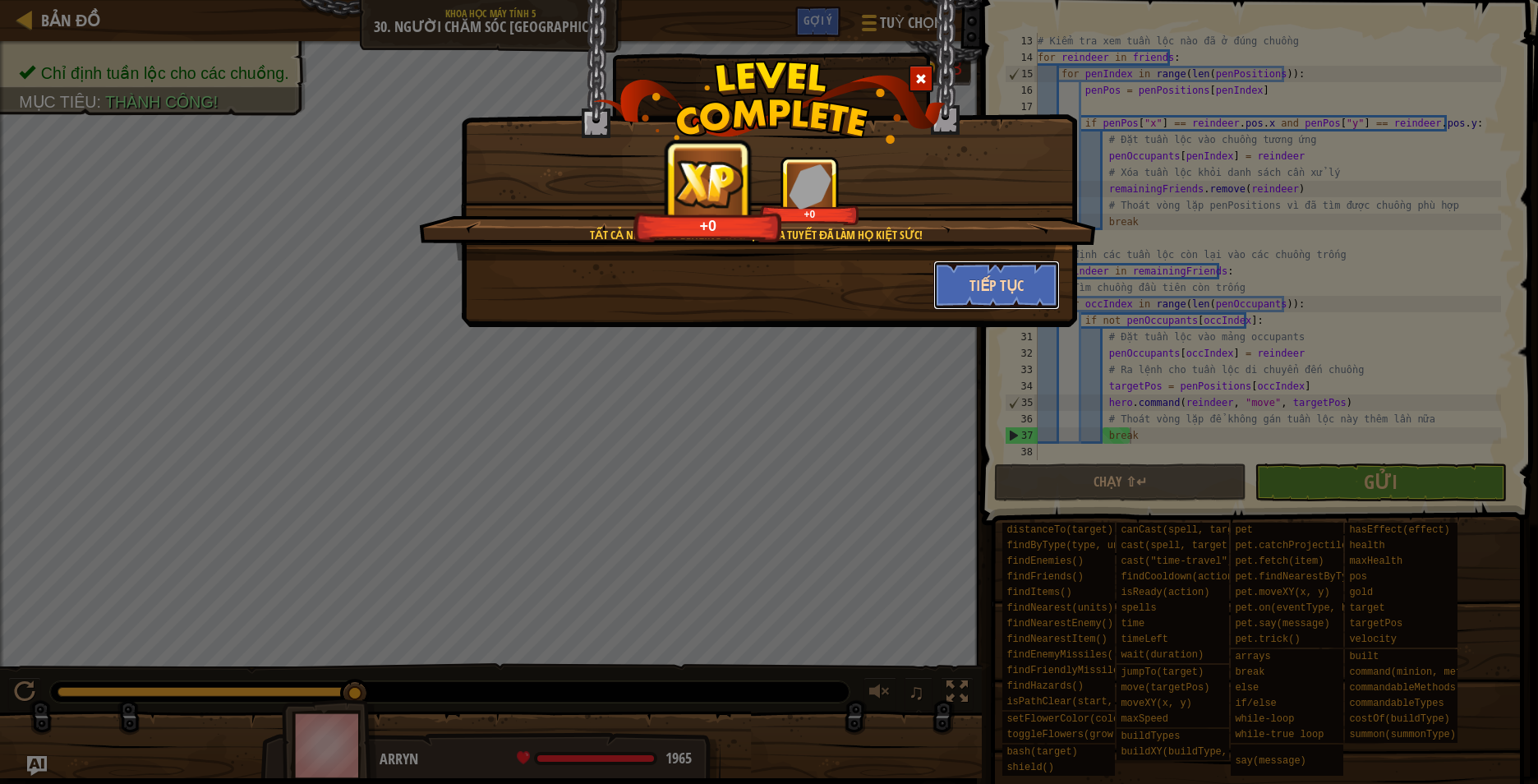
click at [988, 292] on button "Tiếp tục" at bounding box center [997, 285] width 128 height 49
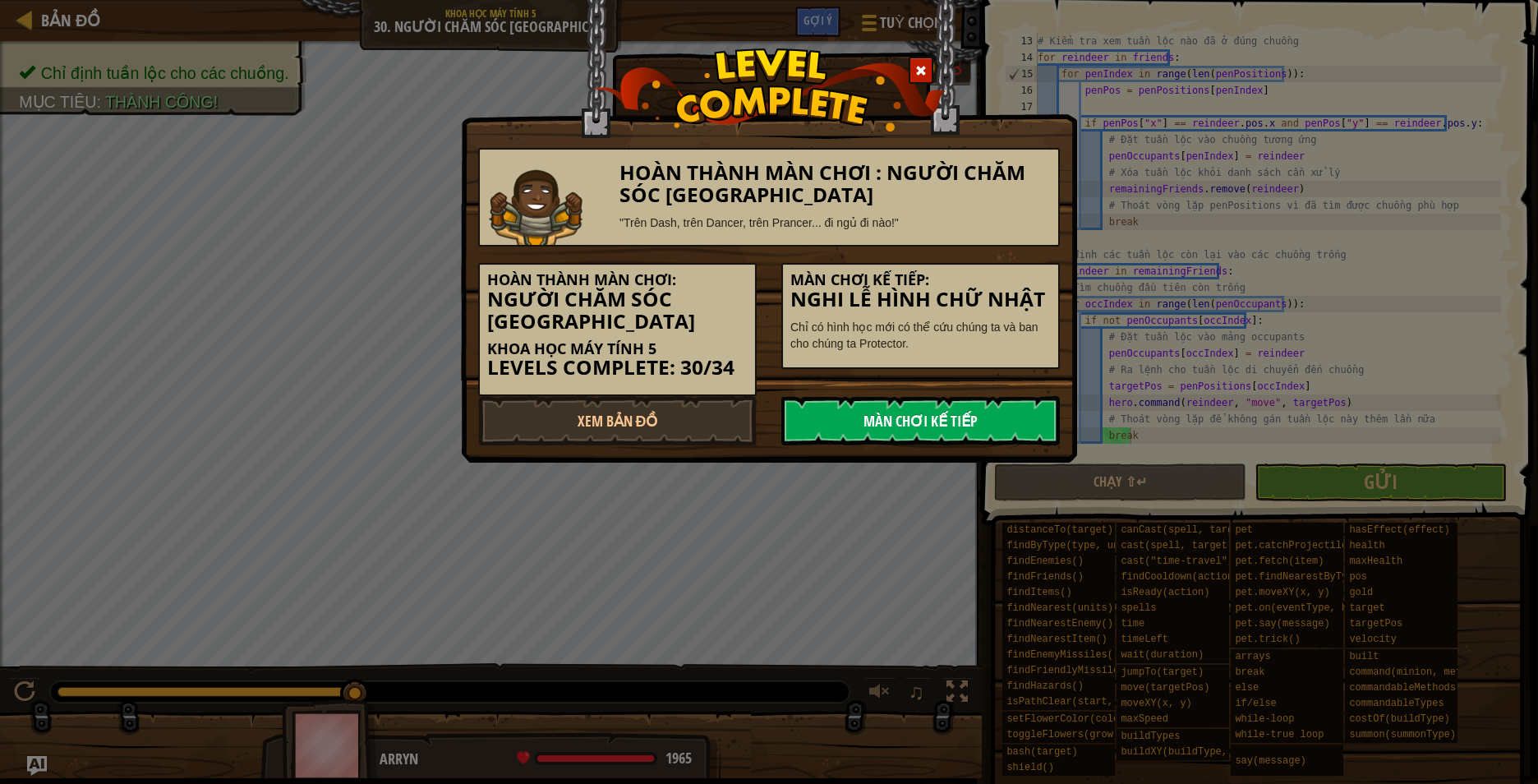
click at [987, 417] on link "Màn chơi kế tiếp" at bounding box center [921, 420] width 278 height 49
